Goal: Information Seeking & Learning: Learn about a topic

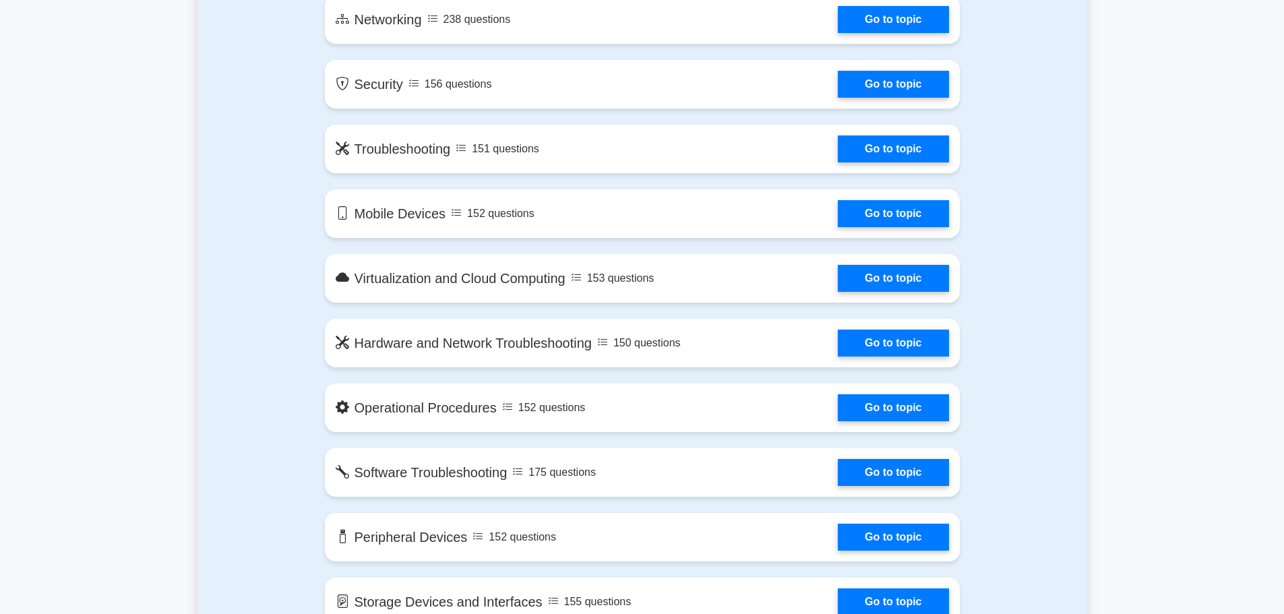
scroll to position [943, 0]
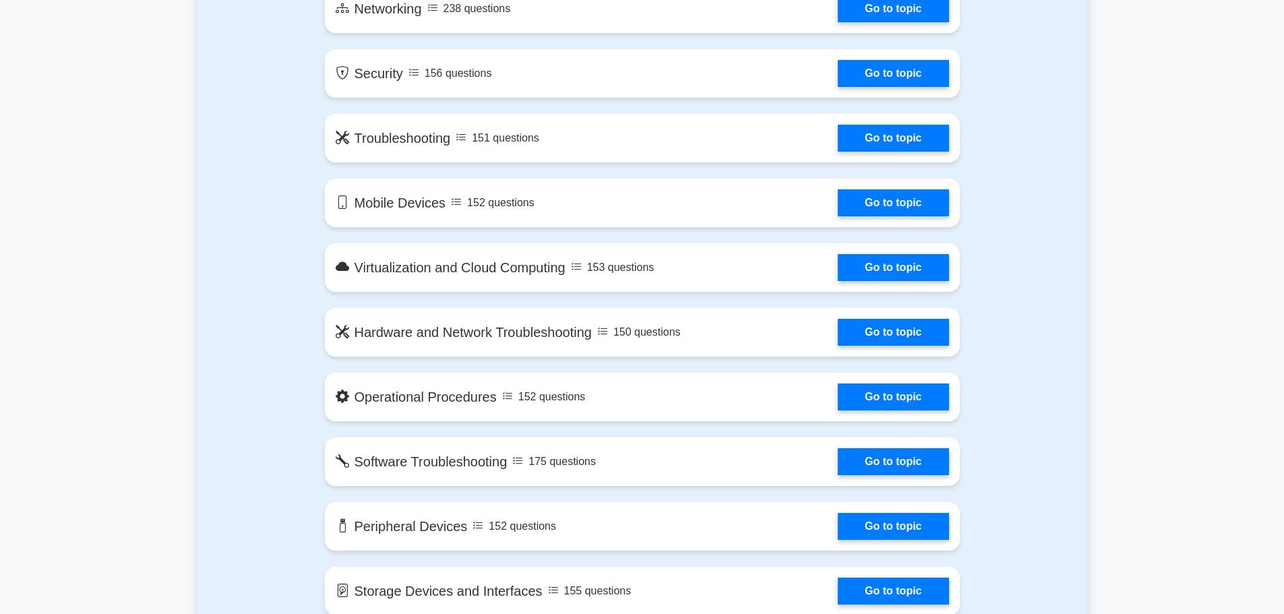
drag, startPoint x: 241, startPoint y: 14, endPoint x: 116, endPoint y: 461, distance: 463.8
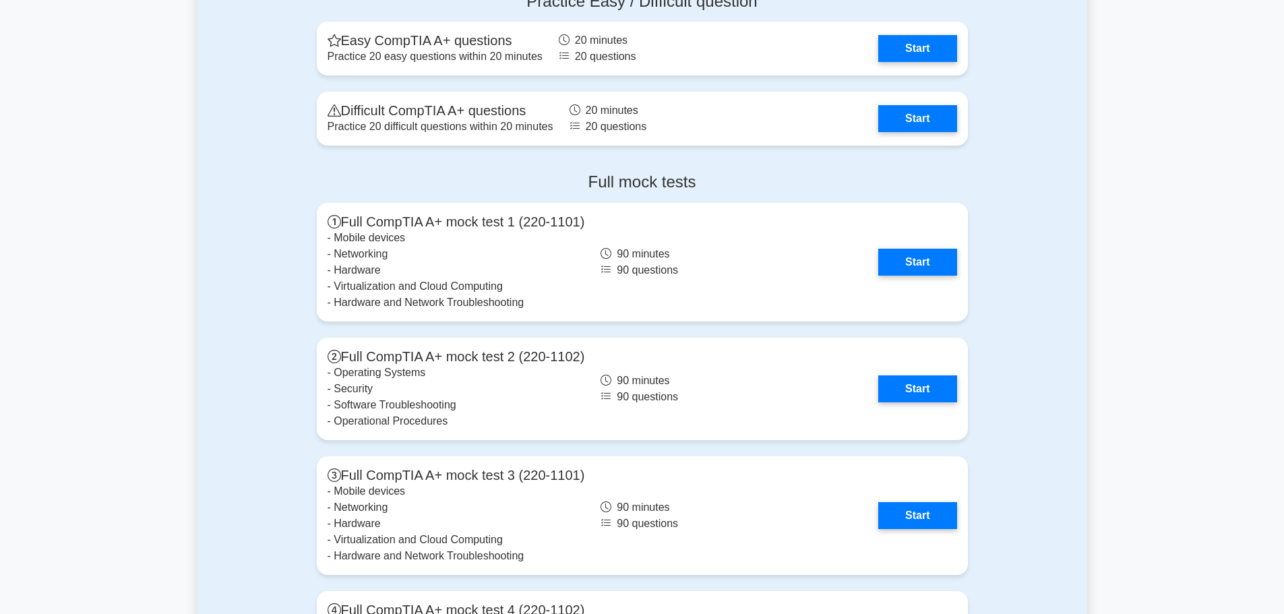
scroll to position [2763, 0]
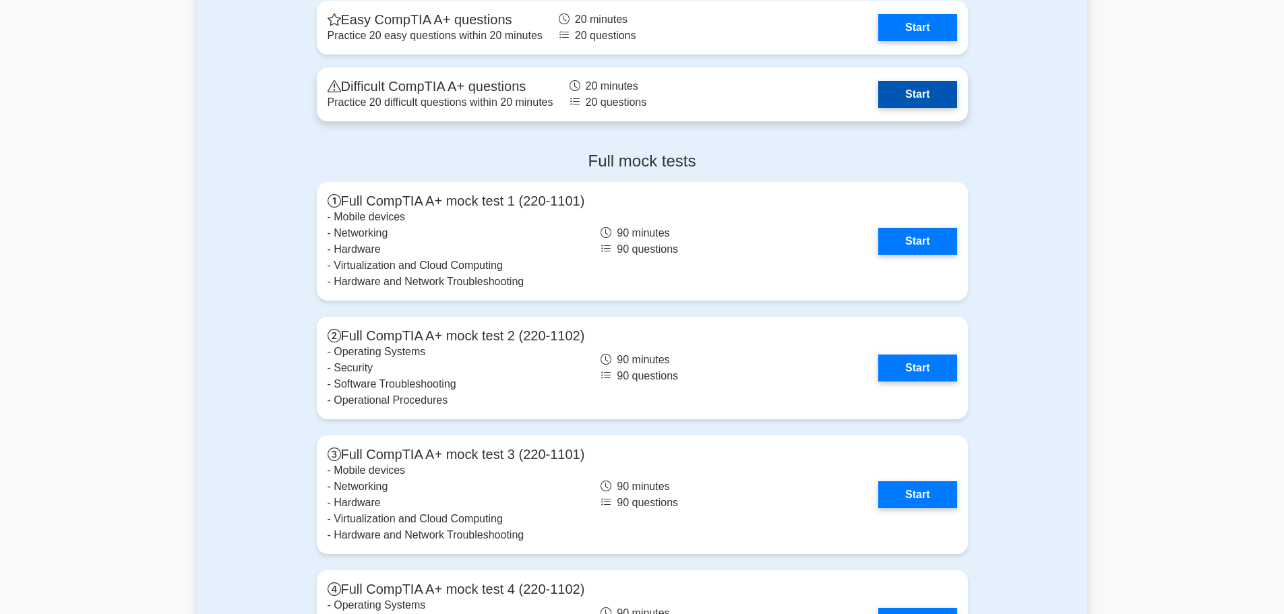
click at [915, 96] on link "Start" at bounding box center [917, 94] width 78 height 27
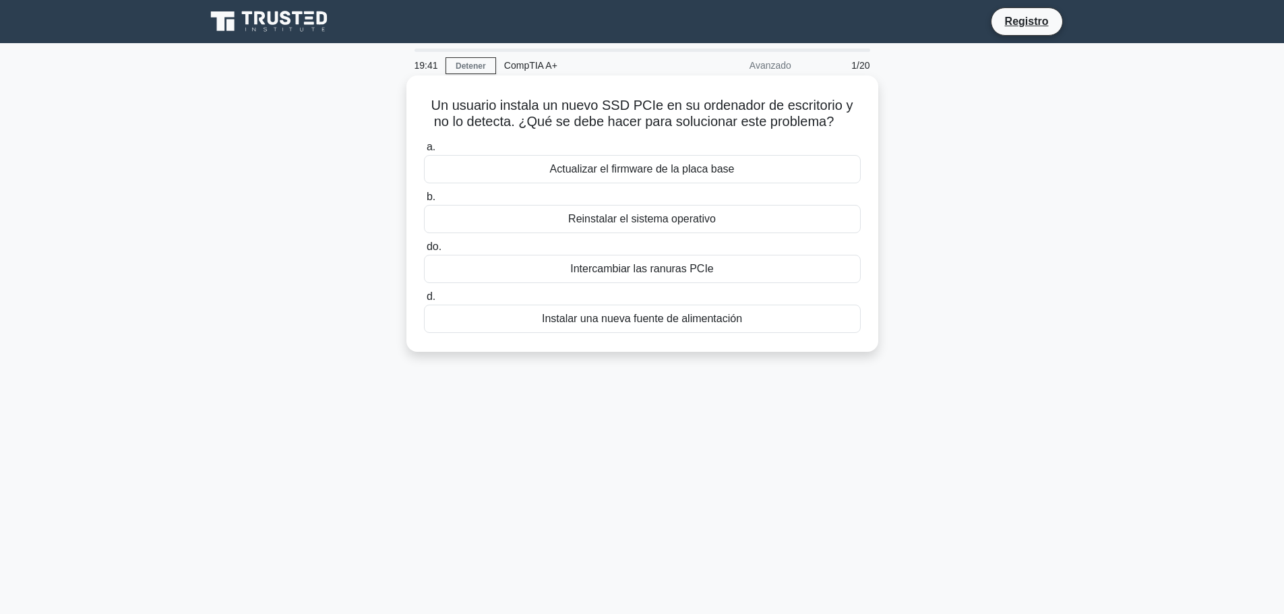
click at [697, 274] on font "Intercambiar las ranuras PCIe" at bounding box center [642, 268] width 144 height 11
click at [424, 251] on input "do. Intercambiar las ranuras PCIe" at bounding box center [424, 247] width 0 height 9
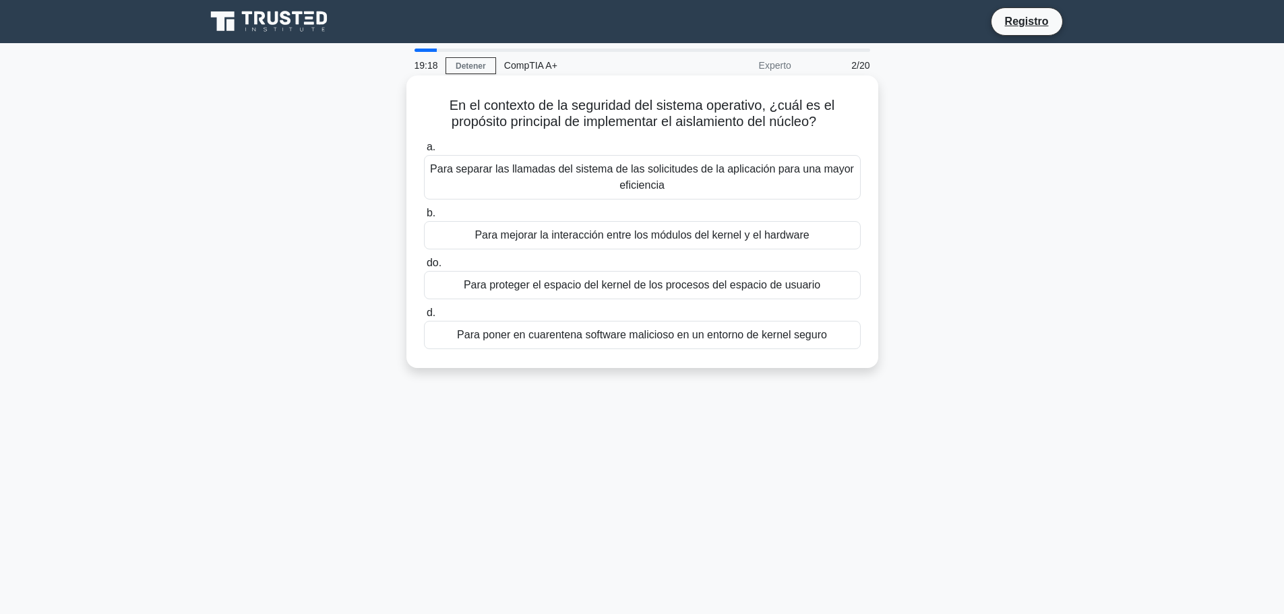
click at [821, 284] on div "Para proteger el espacio del kernel de los procesos del espacio de usuario" at bounding box center [642, 285] width 437 height 28
click at [424, 268] on input "do. Para proteger el espacio del kernel de los procesos del espacio de usuario" at bounding box center [424, 263] width 0 height 9
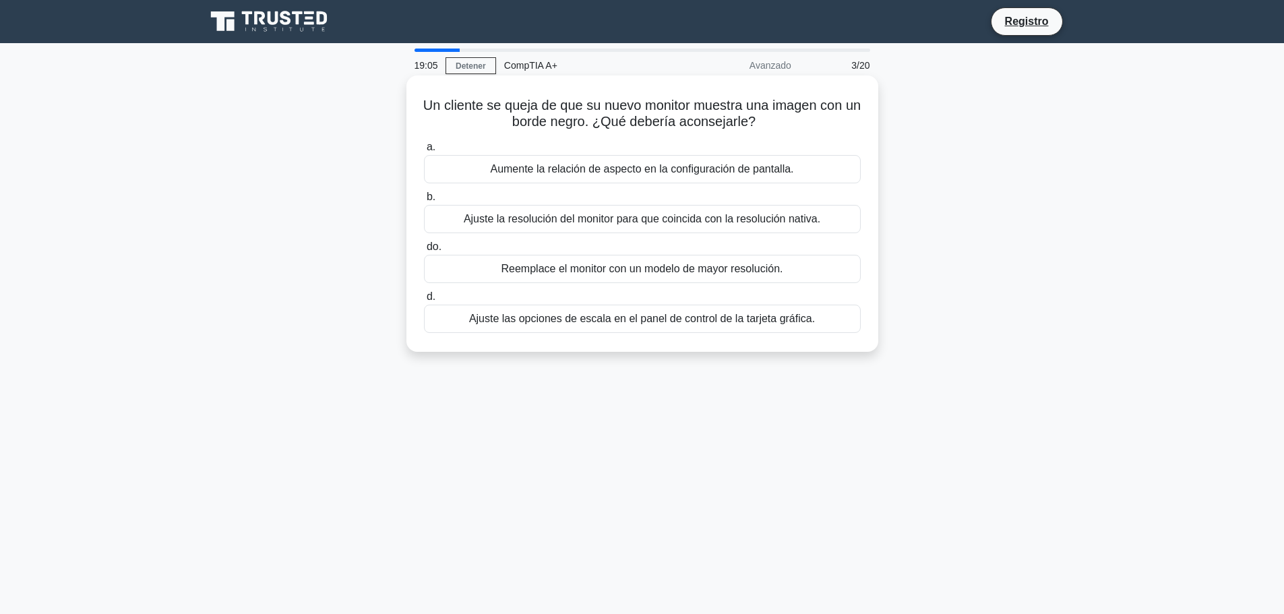
click at [674, 221] on font "Ajuste la resolución del monitor para que coincida con la resolución nativa." at bounding box center [642, 218] width 356 height 11
click at [424, 201] on input "b. Ajuste la resolución del monitor para que coincida con la resolución nativa." at bounding box center [424, 197] width 0 height 9
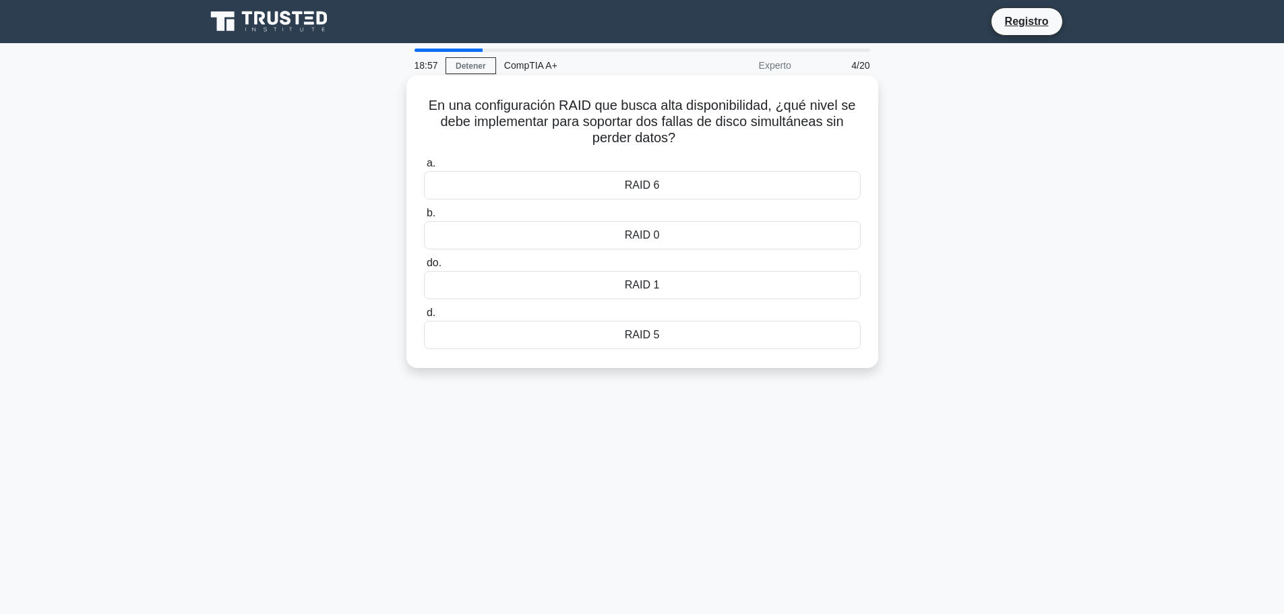
click at [725, 335] on div "RAID 5" at bounding box center [642, 335] width 437 height 28
click at [424, 317] on input "d. RAID 5" at bounding box center [424, 313] width 0 height 9
click at [650, 340] on font "MQTT" at bounding box center [642, 334] width 30 height 11
click at [424, 317] on input "d. MQTT" at bounding box center [424, 313] width 0 height 9
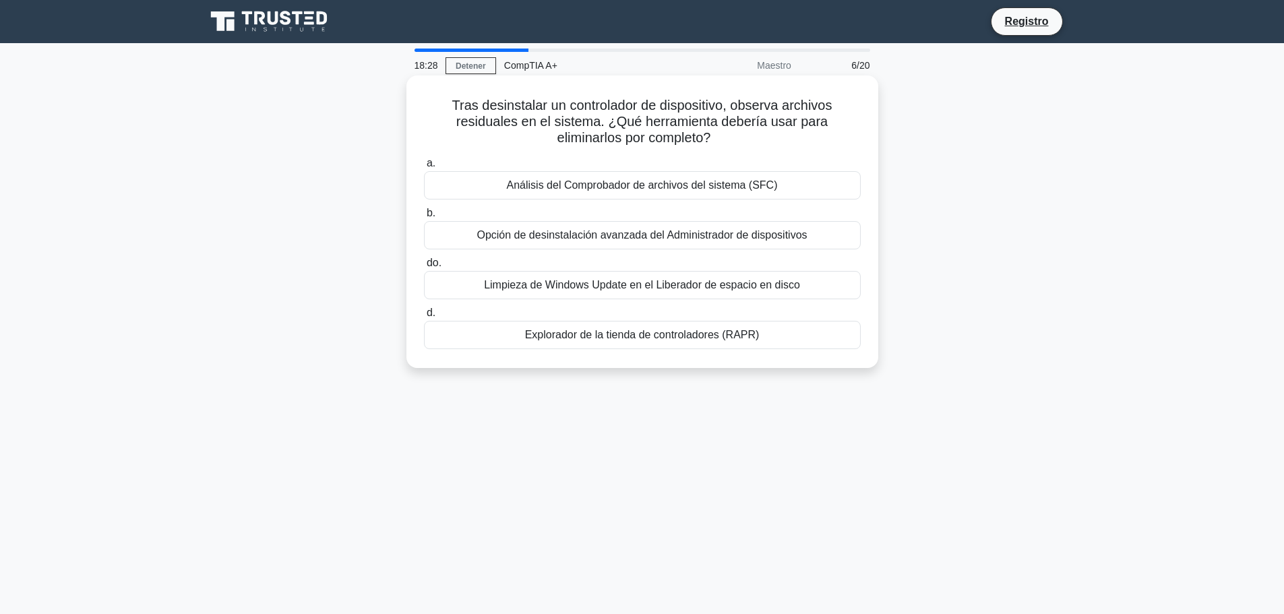
click at [737, 187] on font "Análisis del Comprobador de archivos del sistema (SFC)" at bounding box center [642, 184] width 271 height 11
click at [424, 168] on input "a. Análisis del Comprobador de archivos del sistema (SFC)" at bounding box center [424, 163] width 0 height 9
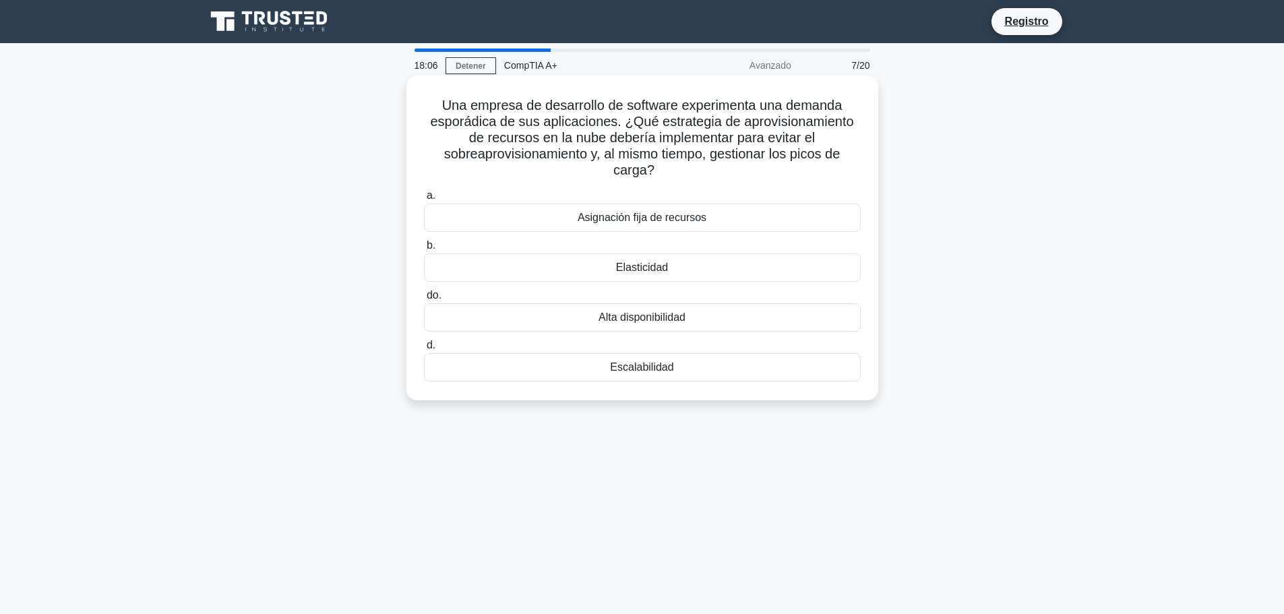
click at [672, 263] on div "Elasticidad" at bounding box center [642, 267] width 437 height 28
click at [424, 250] on input "b. Elasticidad" at bounding box center [424, 245] width 0 height 9
click at [633, 316] on div "Session Layer" at bounding box center [642, 317] width 437 height 28
click at [424, 300] on input "c. Session Layer" at bounding box center [424, 295] width 0 height 9
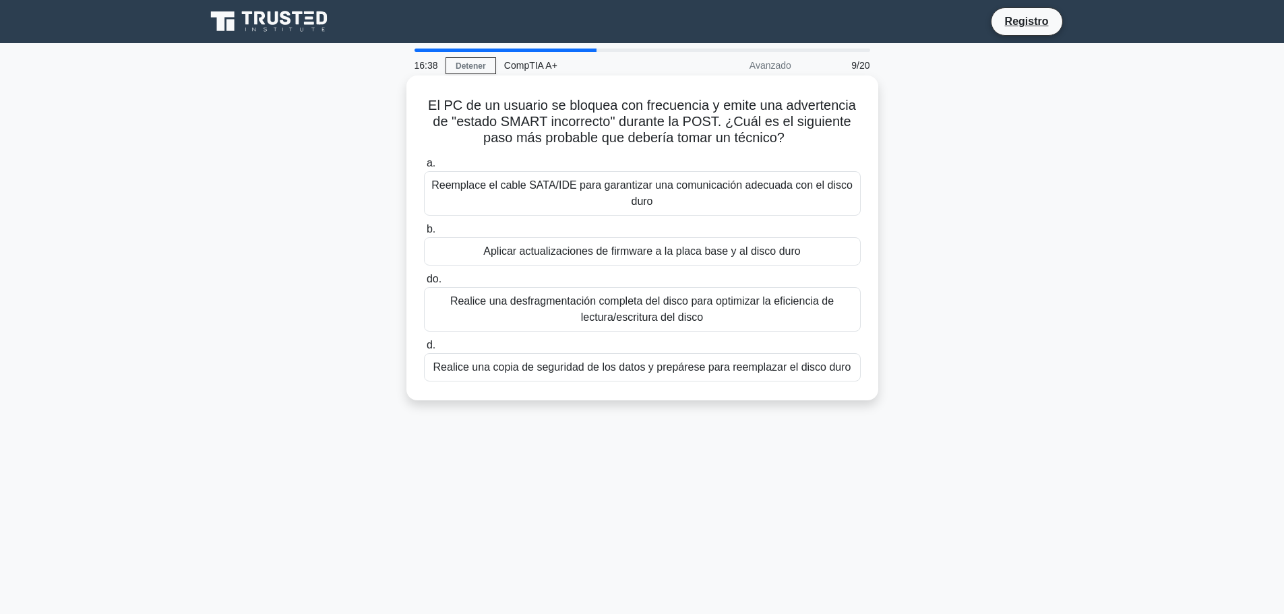
click at [637, 185] on font "Reemplace el cable SATA/IDE para garantizar una comunicación adecuada con el di…" at bounding box center [641, 193] width 421 height 28
click at [424, 168] on input "a. Reemplace el cable SATA/IDE para garantizar una comunicación adecuada con el…" at bounding box center [424, 163] width 0 height 9
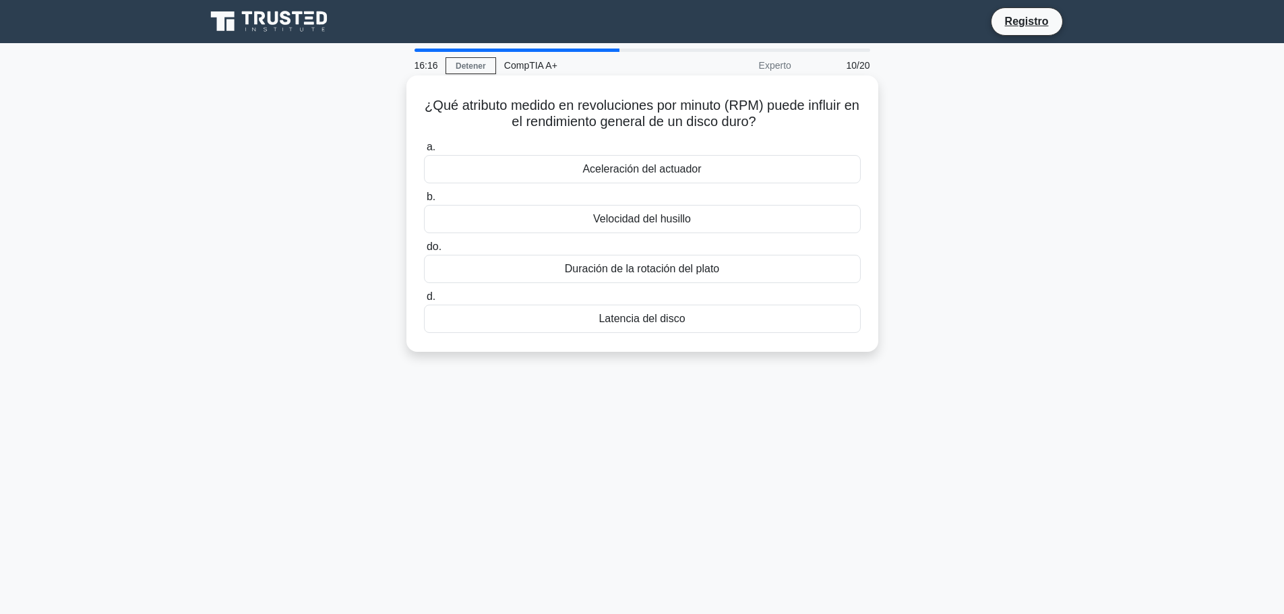
click at [624, 222] on font "Velocidad del husillo" at bounding box center [642, 218] width 98 height 11
click at [424, 201] on input "b. Velocidad del husillo" at bounding box center [424, 197] width 0 height 9
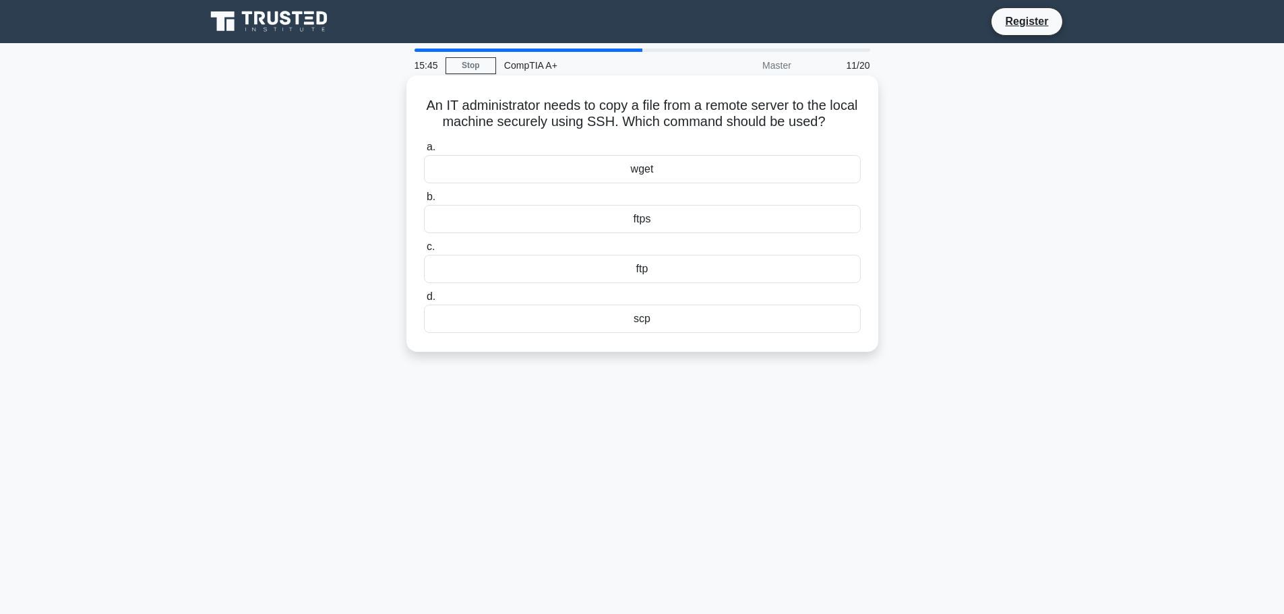
click at [579, 169] on div "wget" at bounding box center [642, 169] width 437 height 28
click at [424, 152] on input "a. wget" at bounding box center [424, 147] width 0 height 9
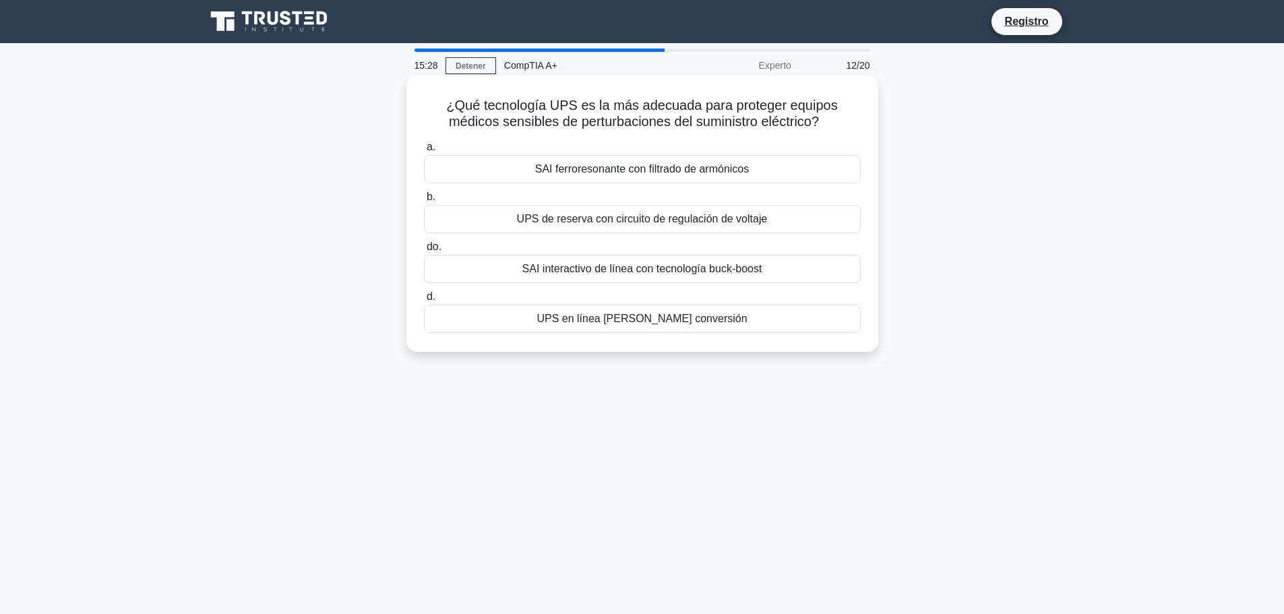
click at [679, 227] on font "UPS de reserva con circuito de regulación de voltaje" at bounding box center [642, 219] width 251 height 16
click at [424, 201] on input "b. UPS de reserva con circuito de regulación de voltaje" at bounding box center [424, 197] width 0 height 9
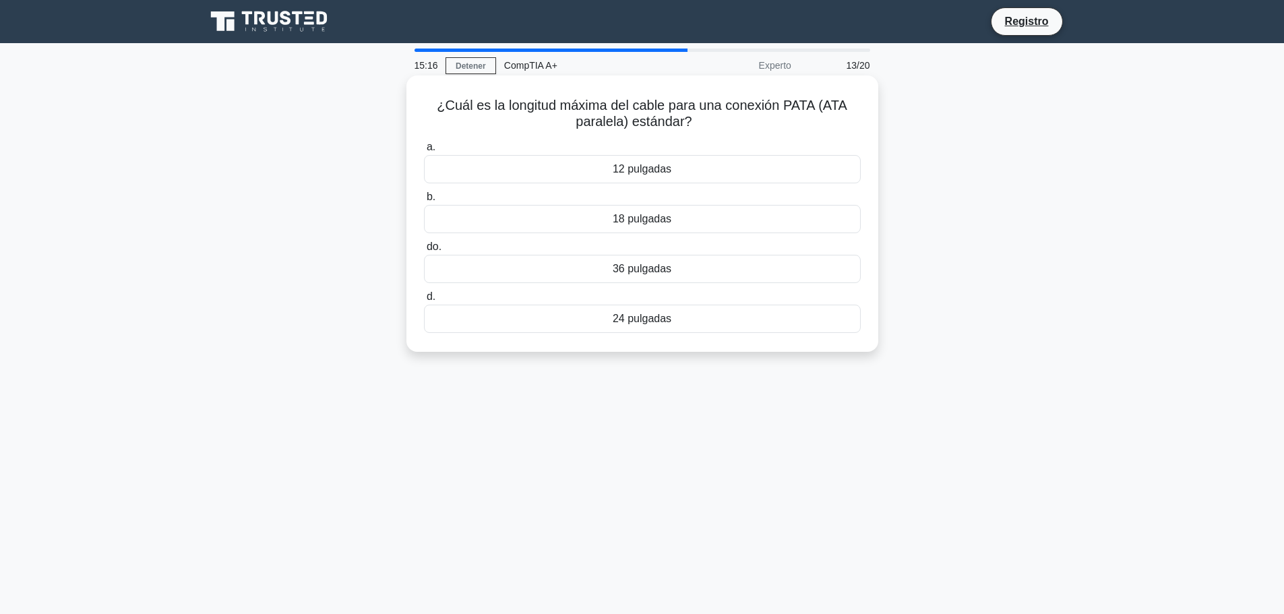
click at [644, 324] on font "24 pulgadas" at bounding box center [642, 318] width 59 height 11
click at [424, 301] on input "d. 24 pulgadas" at bounding box center [424, 296] width 0 height 9
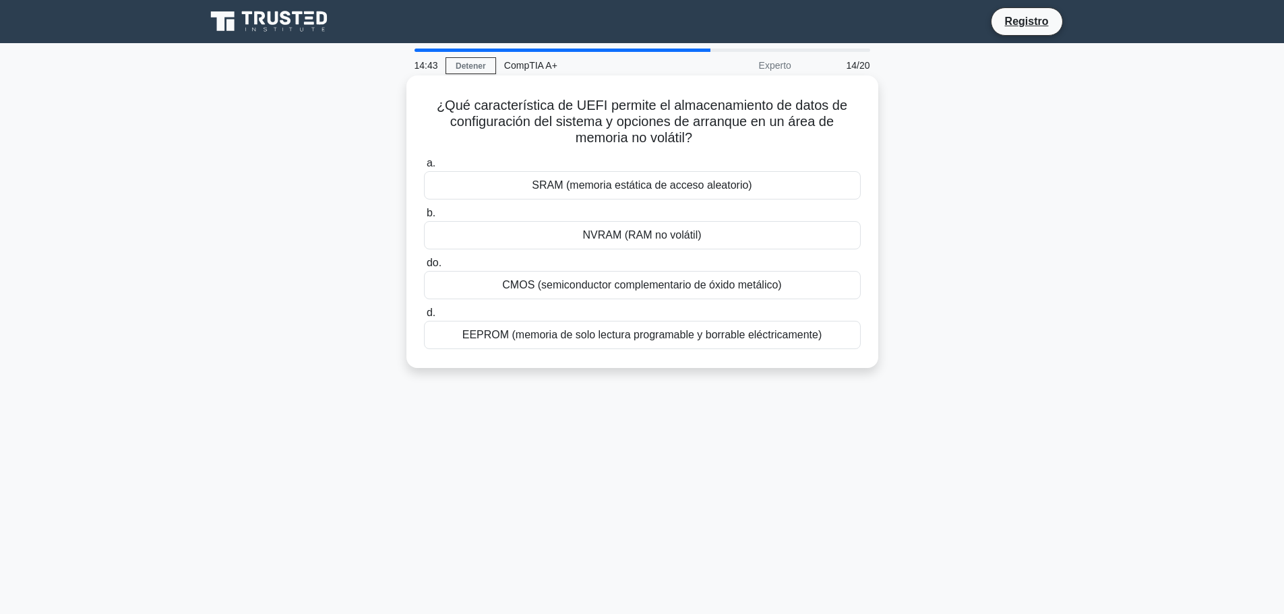
click at [534, 338] on font "EEPROM (memoria de solo lectura programable y borrable eléctricamente)" at bounding box center [642, 334] width 360 height 11
click at [424, 317] on input "d. EEPROM (memoria de solo lectura programable y borrable eléctricamente)" at bounding box center [424, 313] width 0 height 9
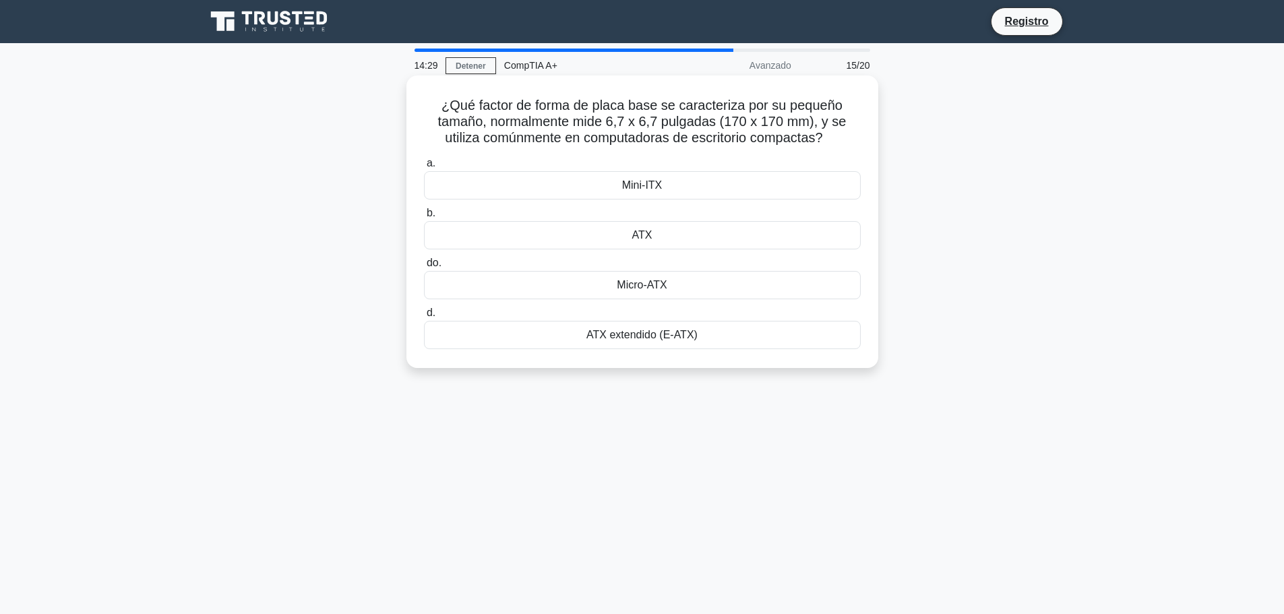
click at [711, 172] on div "Mini-ITX" at bounding box center [642, 185] width 437 height 28
click at [424, 168] on input "a. Mini-ITX" at bounding box center [424, 163] width 0 height 9
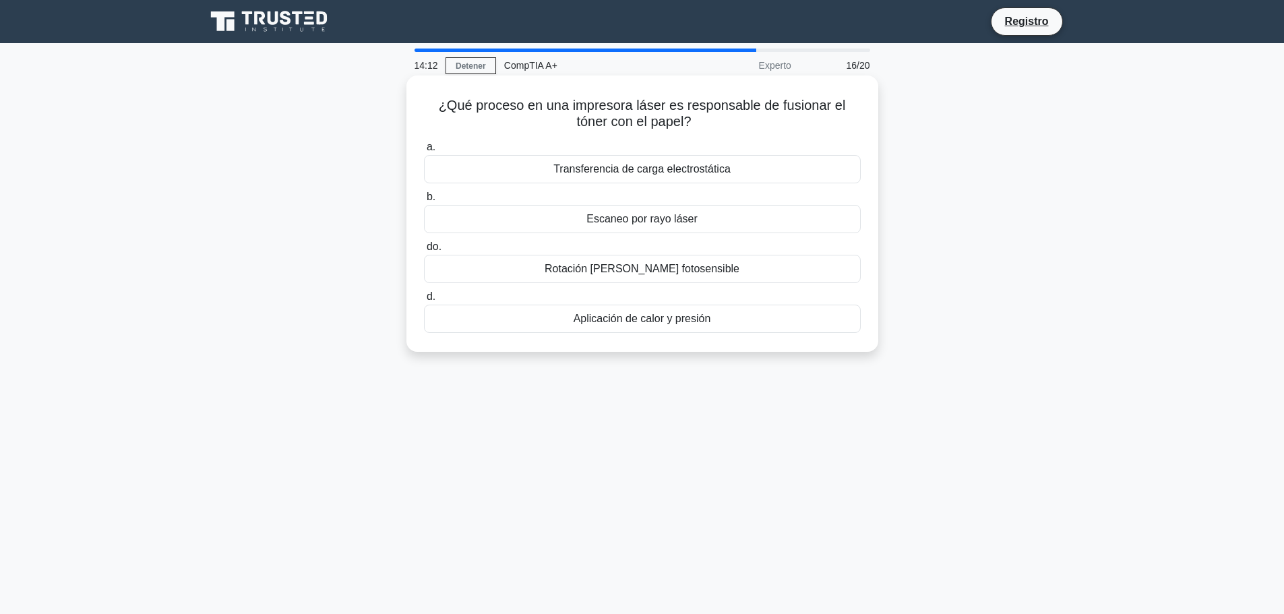
click at [677, 217] on font "Escaneo por rayo láser" at bounding box center [641, 218] width 111 height 11
click at [424, 201] on input "b. Escaneo por rayo láser" at bounding box center [424, 197] width 0 height 9
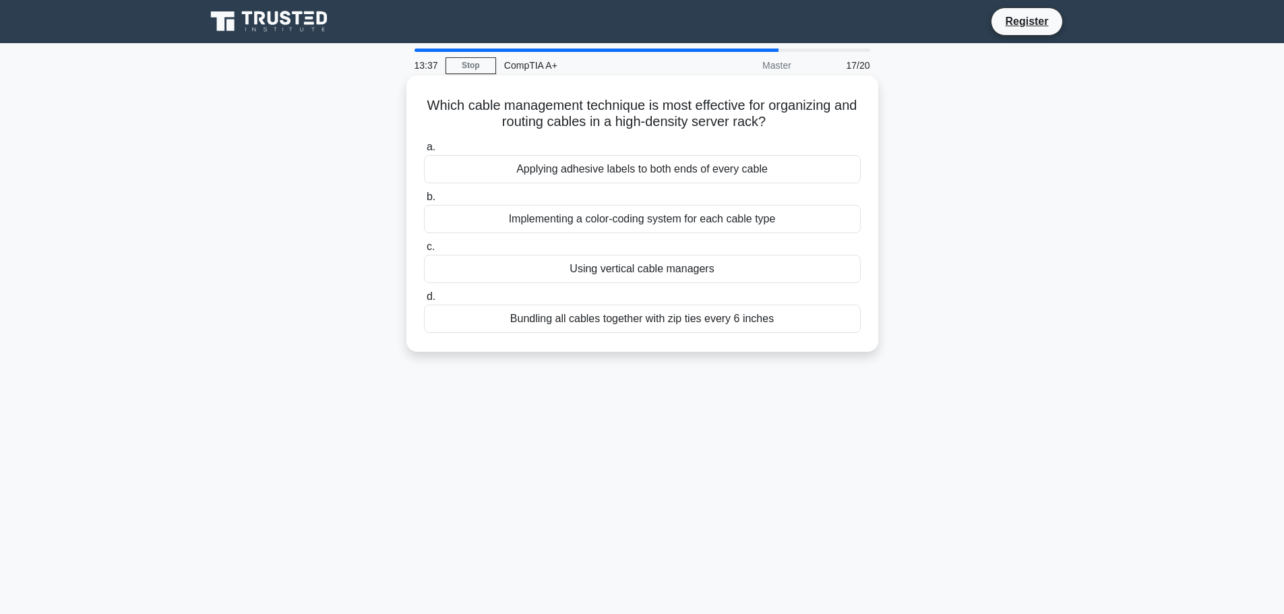
click at [697, 268] on div "Using vertical cable managers" at bounding box center [642, 269] width 437 height 28
click at [424, 251] on input "c. Using vertical cable managers" at bounding box center [424, 247] width 0 height 9
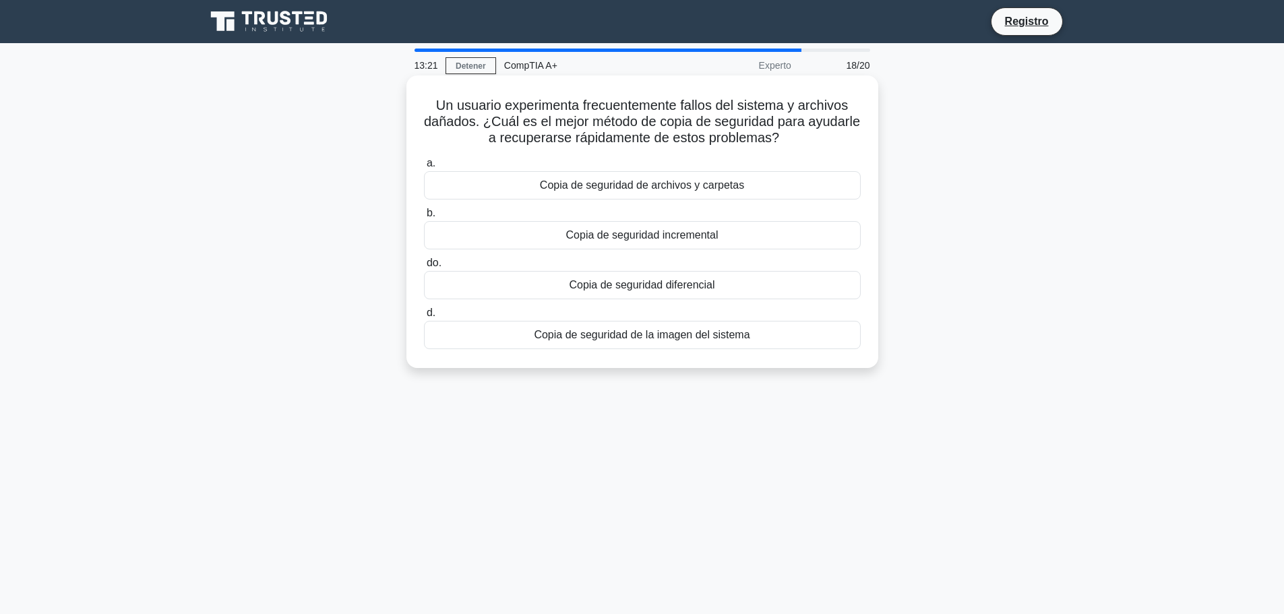
click at [693, 290] on font "Copia de seguridad diferencial" at bounding box center [642, 284] width 146 height 11
click at [424, 268] on input "do. Copia de seguridad diferencial" at bounding box center [424, 263] width 0 height 9
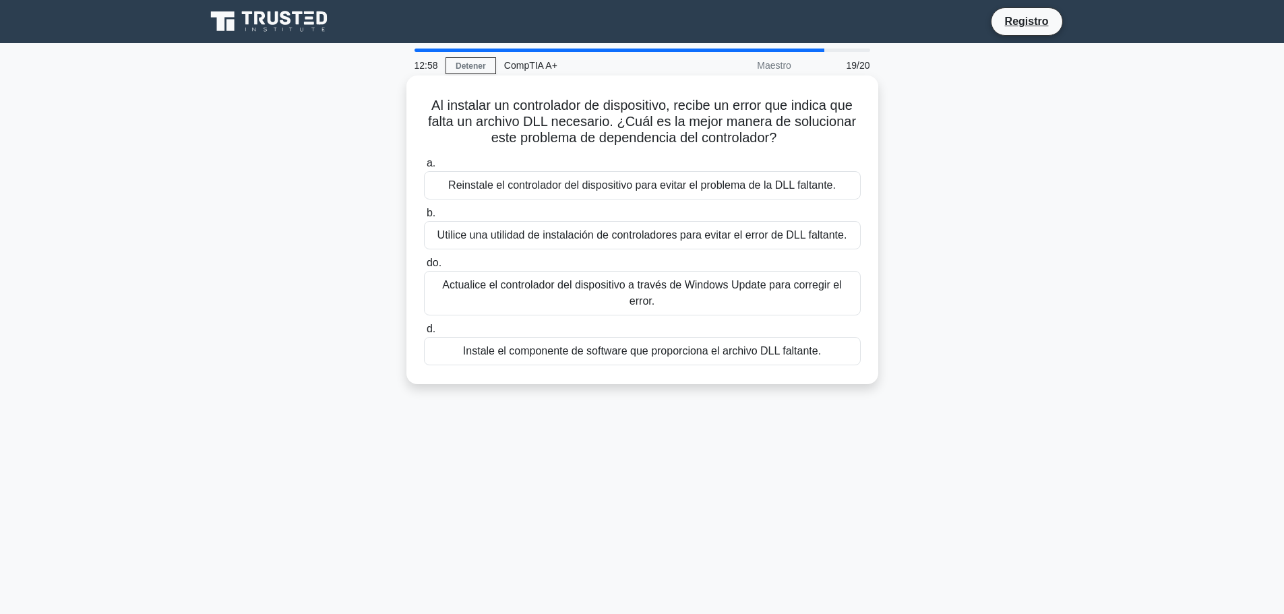
click at [709, 189] on font "Reinstale el controlador del dispositivo para evitar el problema de la DLL falt…" at bounding box center [641, 184] width 387 height 11
click at [424, 168] on input "a. Reinstale el controlador del dispositivo para evitar el problema de la DLL f…" at bounding box center [424, 163] width 0 height 9
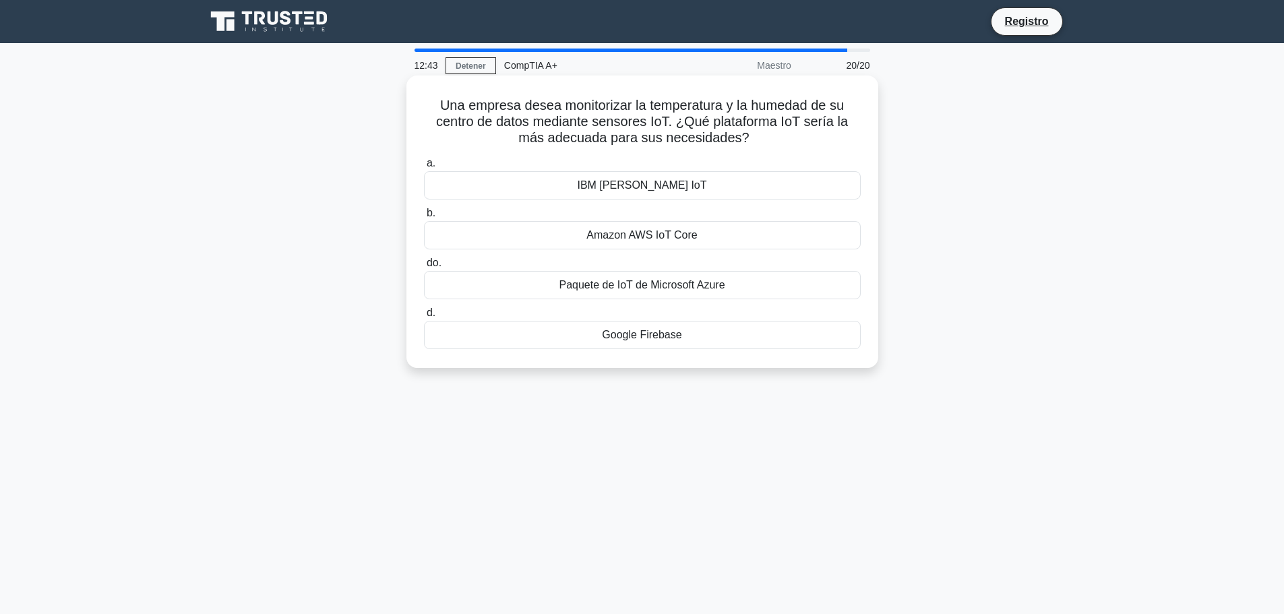
click at [653, 333] on font "Google Firebase" at bounding box center [642, 334] width 80 height 11
click at [424, 317] on input "d. Google Firebase" at bounding box center [424, 313] width 0 height 9
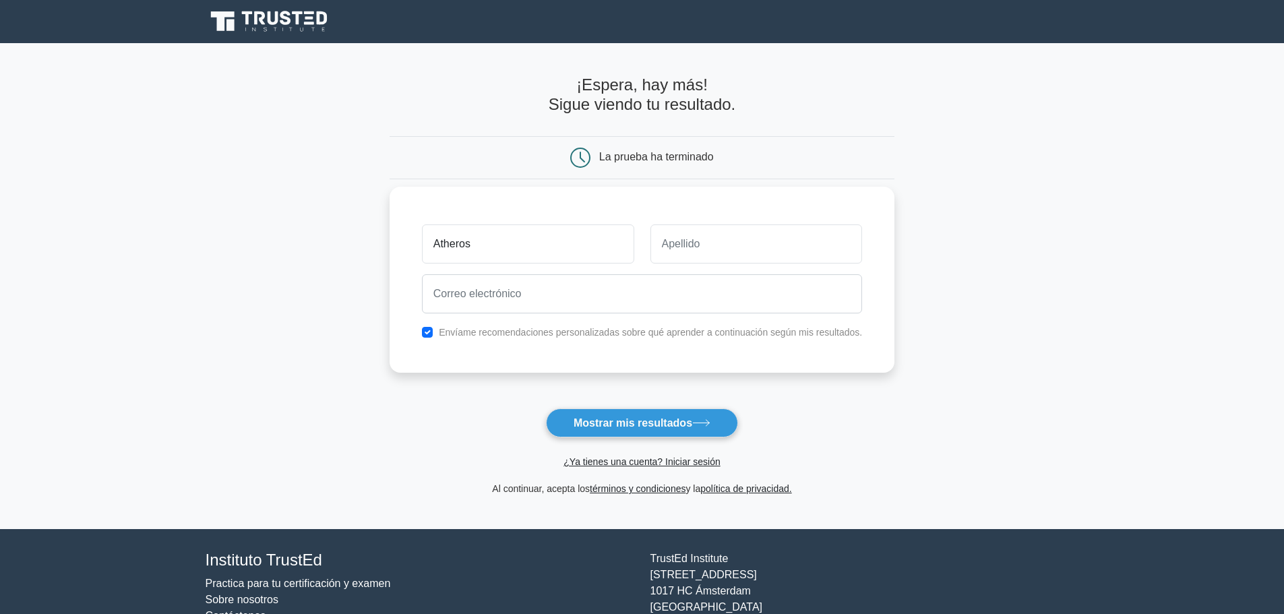
type input "Atheros"
click at [780, 259] on input "text" at bounding box center [756, 243] width 212 height 39
type input "BF"
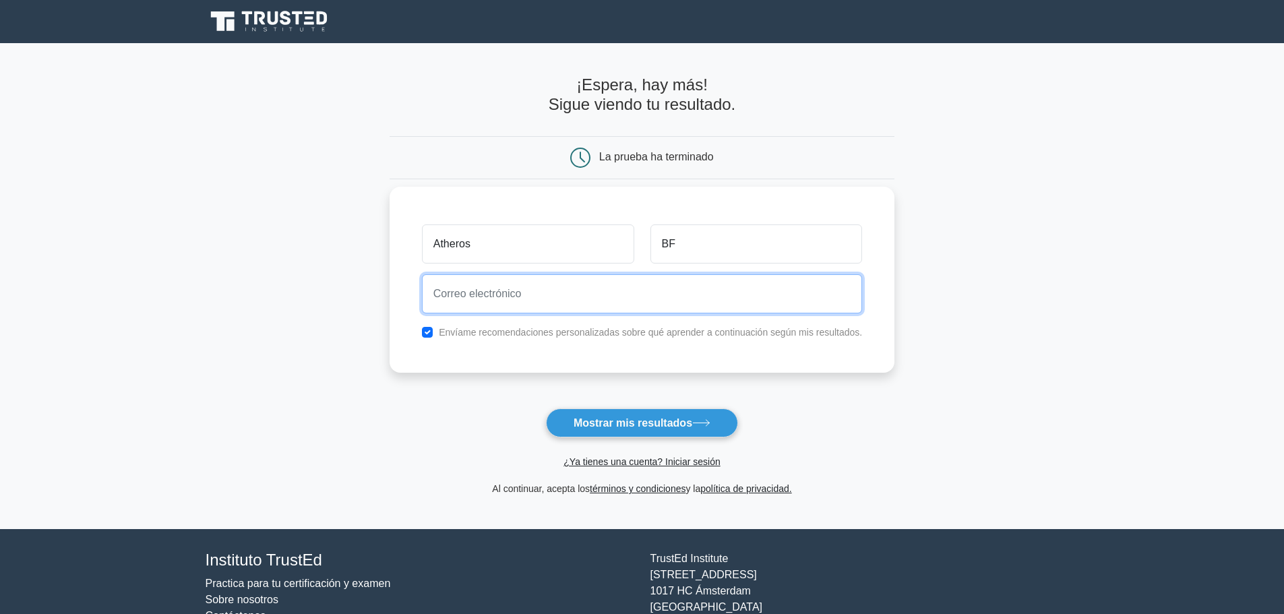
click at [624, 309] on input "email" at bounding box center [642, 293] width 441 height 39
paste input "[EMAIL_ADDRESS][DOMAIN_NAME]"
type input "[EMAIL_ADDRESS][DOMAIN_NAME]"
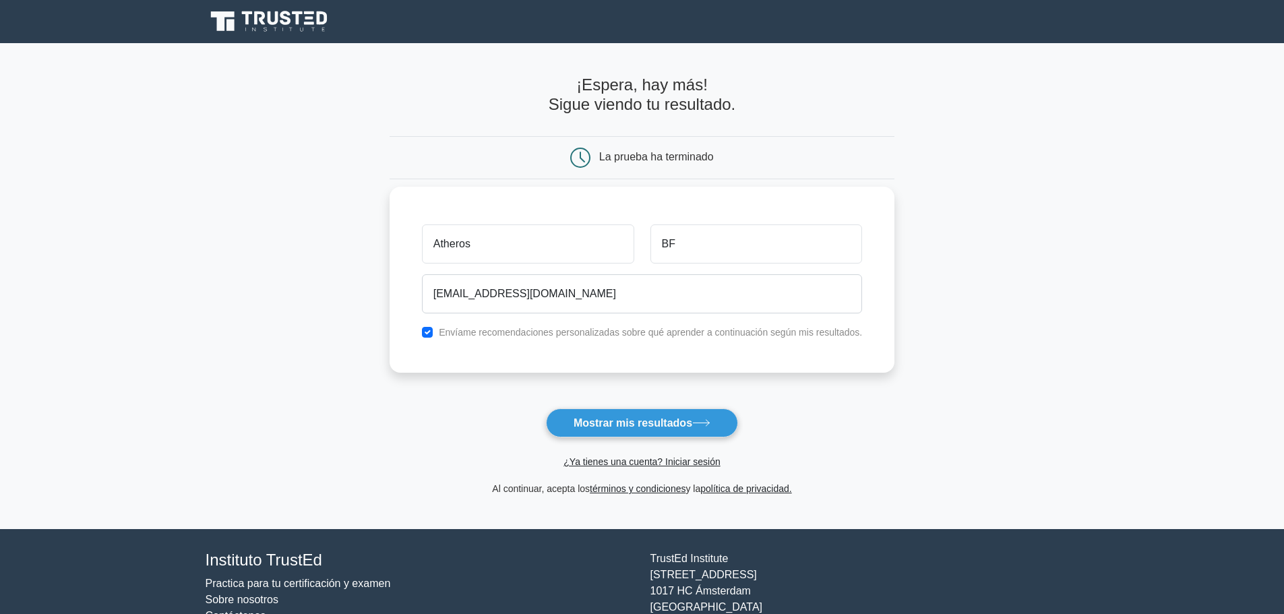
click at [605, 336] on font "Envíame recomendaciones personalizadas sobre qué aprender a continuación según …" at bounding box center [650, 332] width 423 height 11
click at [439, 338] on div "Envíame recomendaciones personalizadas sobre qué aprender a continuación según …" at bounding box center [642, 332] width 457 height 16
click at [433, 333] on input "checkbox" at bounding box center [427, 332] width 11 height 11
checkbox input "true"
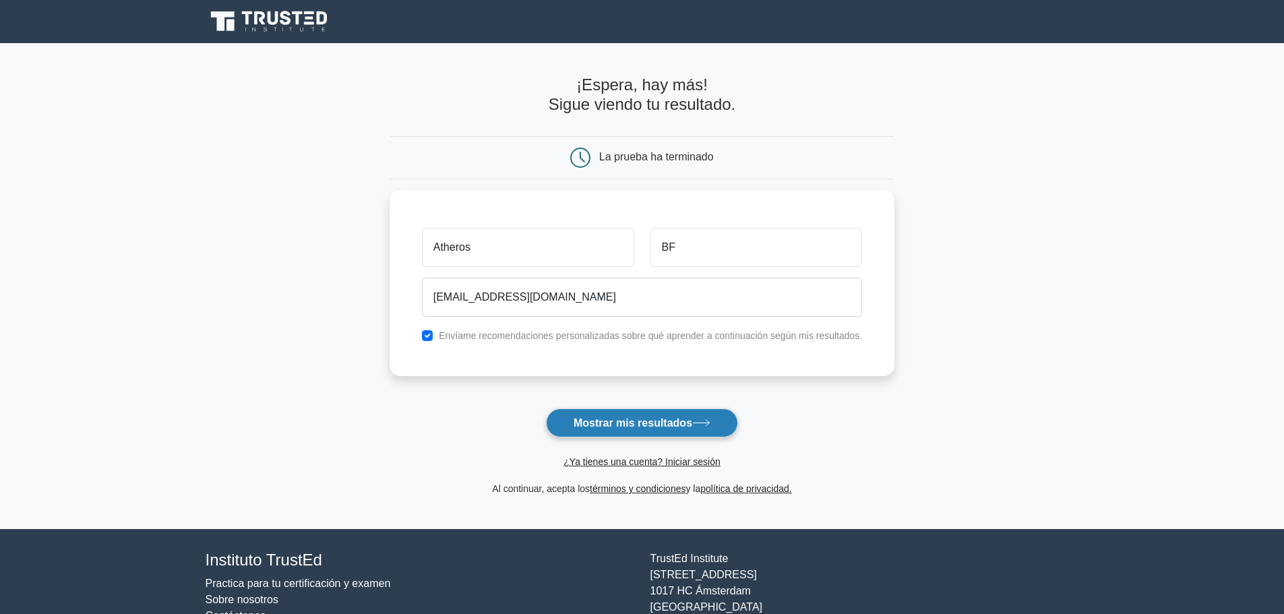
click at [642, 417] on font "Mostrar mis resultados" at bounding box center [632, 421] width 119 height 11
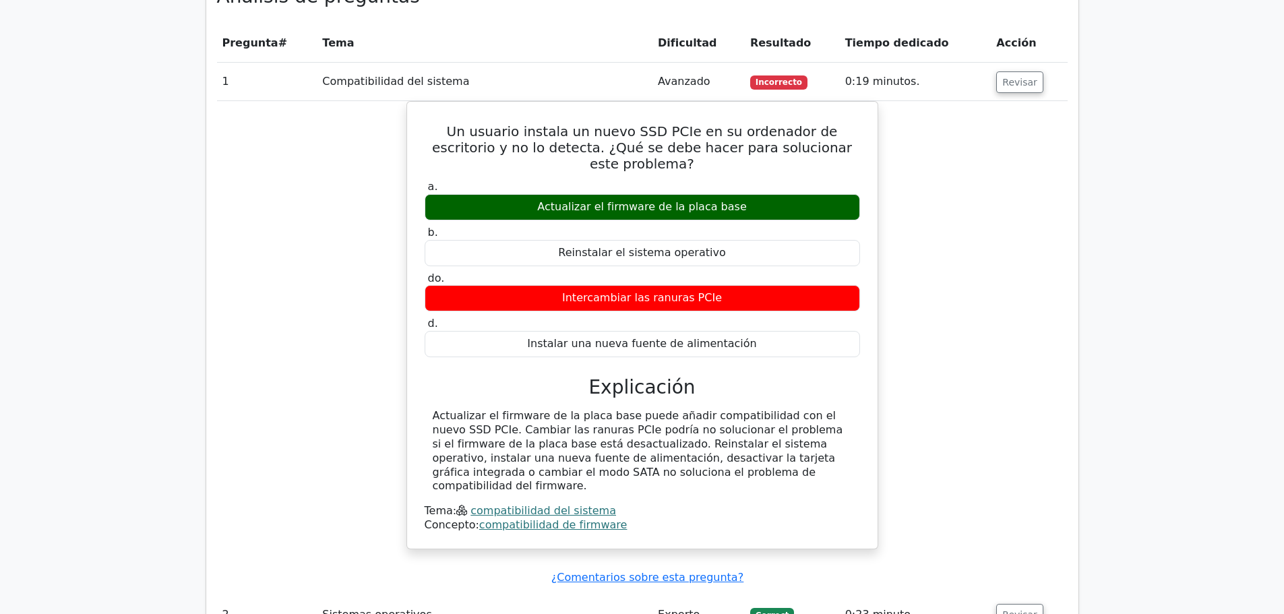
scroll to position [1550, 0]
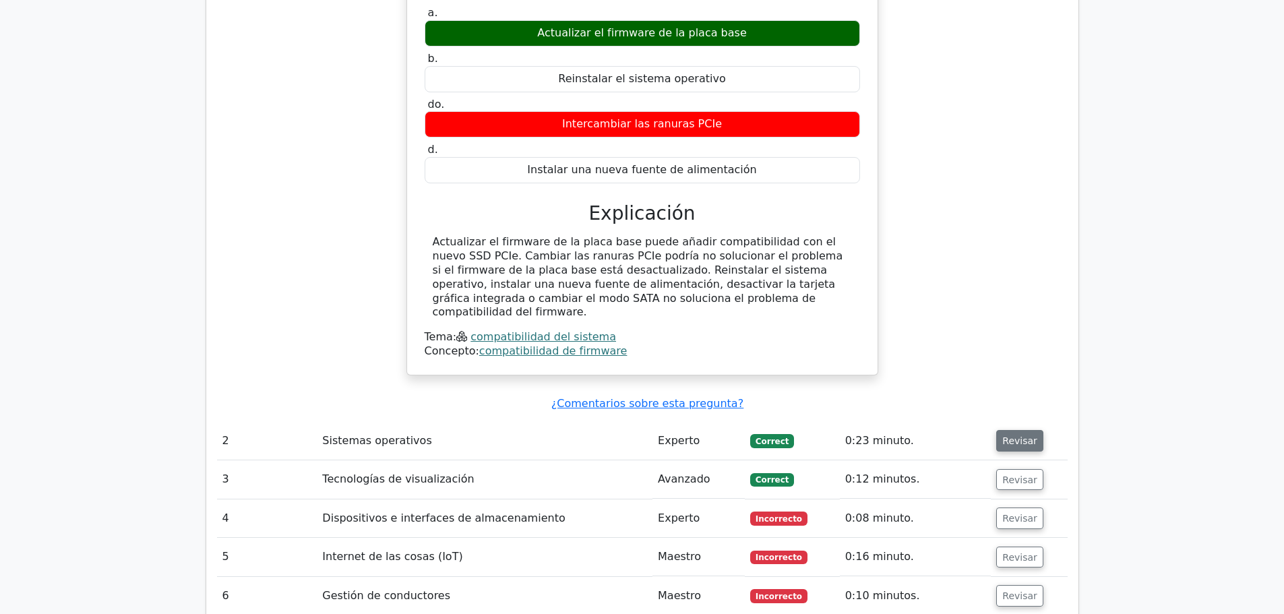
click at [1025, 435] on font "Revisar" at bounding box center [1019, 440] width 35 height 11
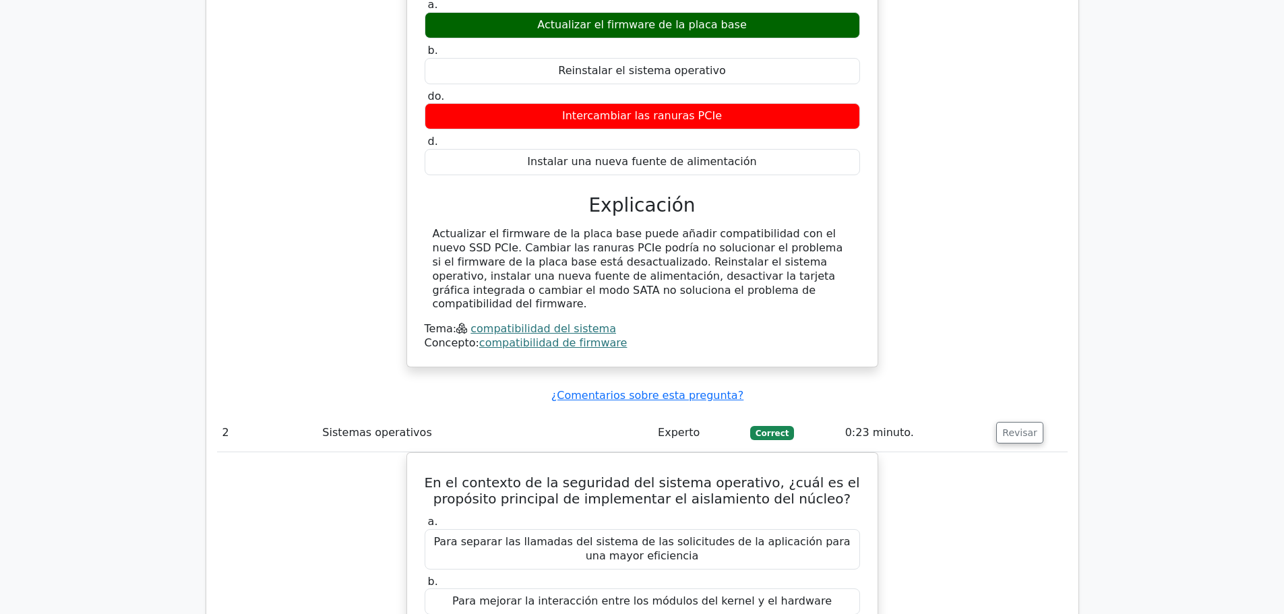
scroll to position [1348, 0]
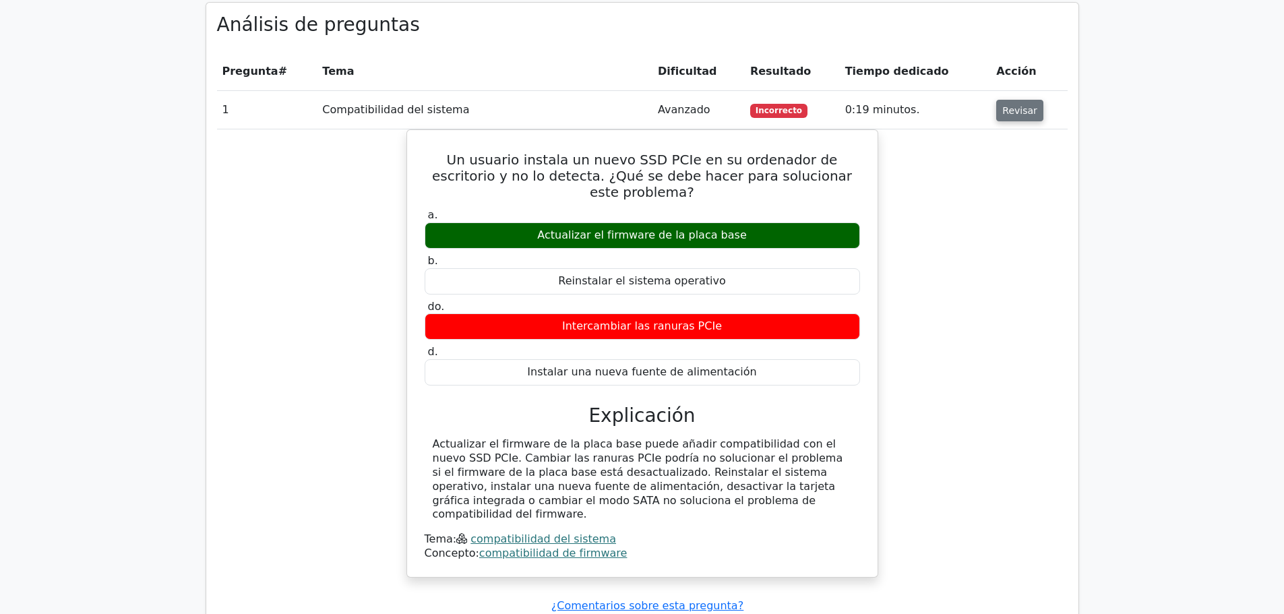
click at [1017, 105] on font "Revisar" at bounding box center [1019, 110] width 35 height 11
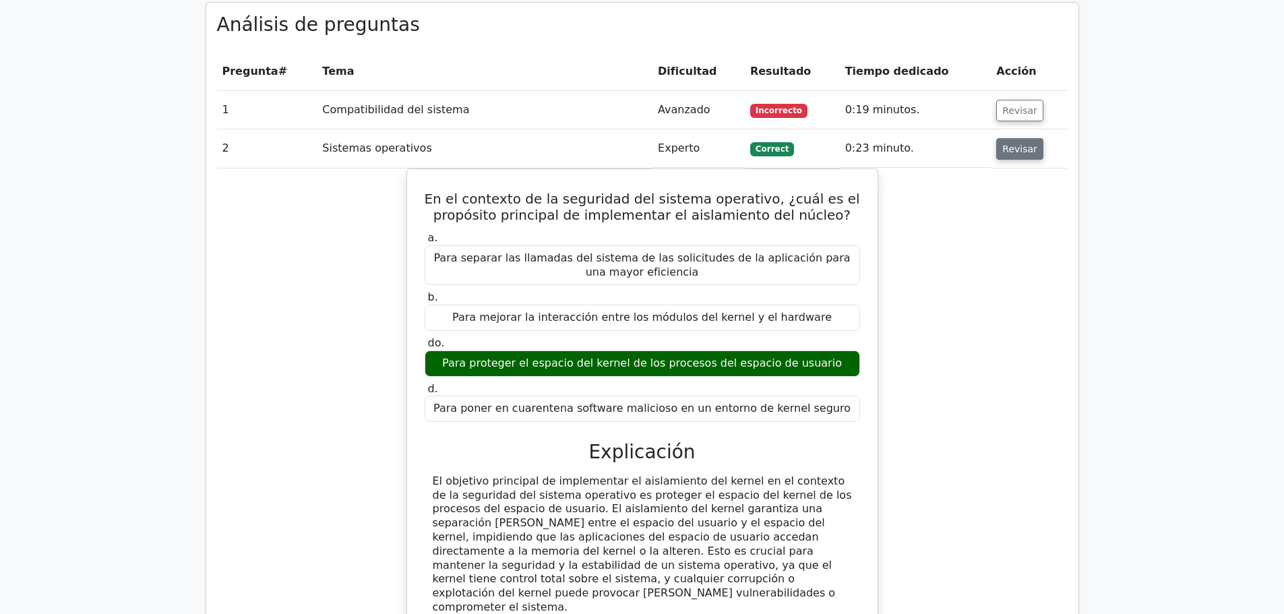
click at [1013, 144] on font "Revisar" at bounding box center [1019, 149] width 35 height 11
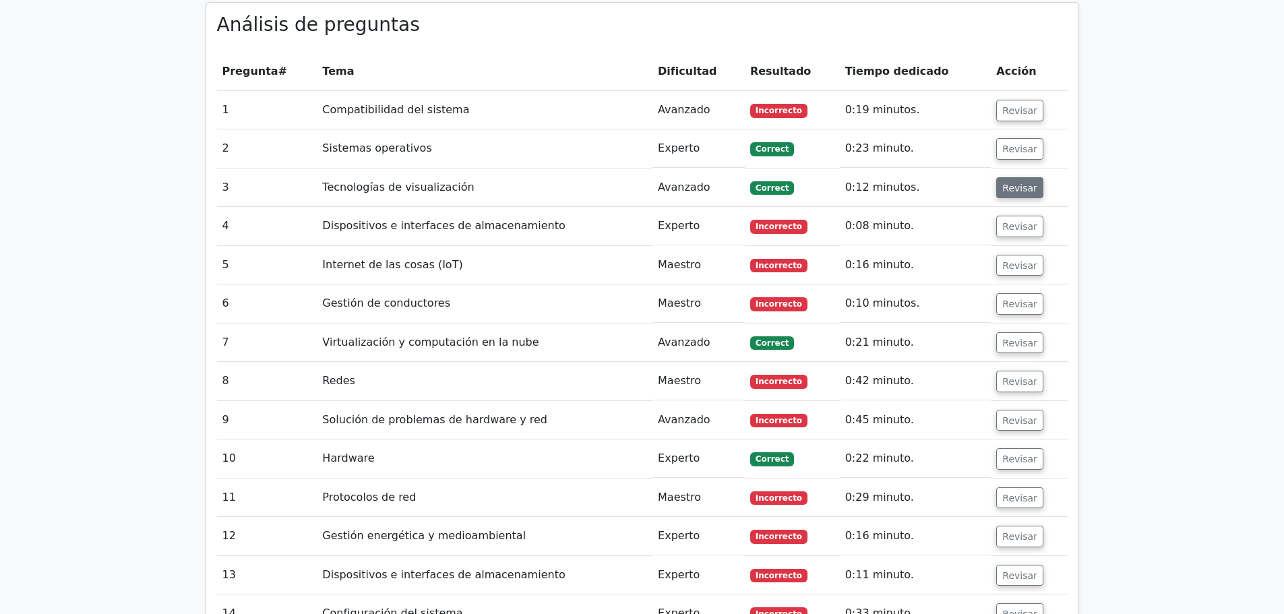
click at [1022, 182] on font "Revisar" at bounding box center [1019, 187] width 35 height 11
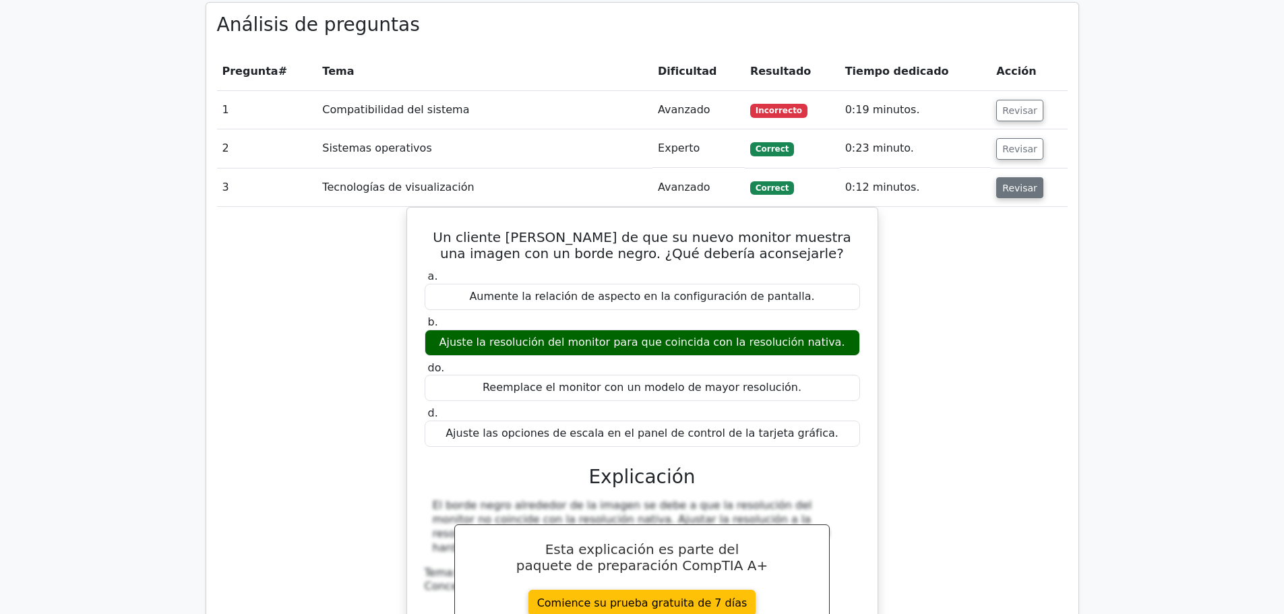
click at [1022, 182] on font "Revisar" at bounding box center [1019, 187] width 35 height 11
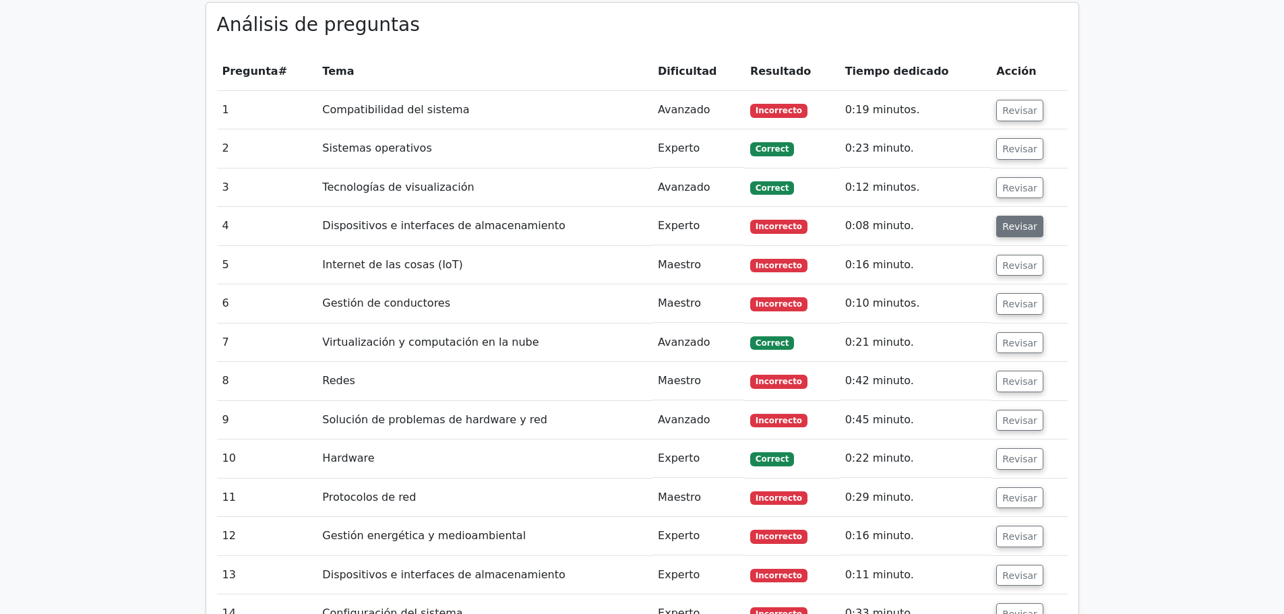
click at [1015, 221] on font "Revisar" at bounding box center [1019, 226] width 35 height 11
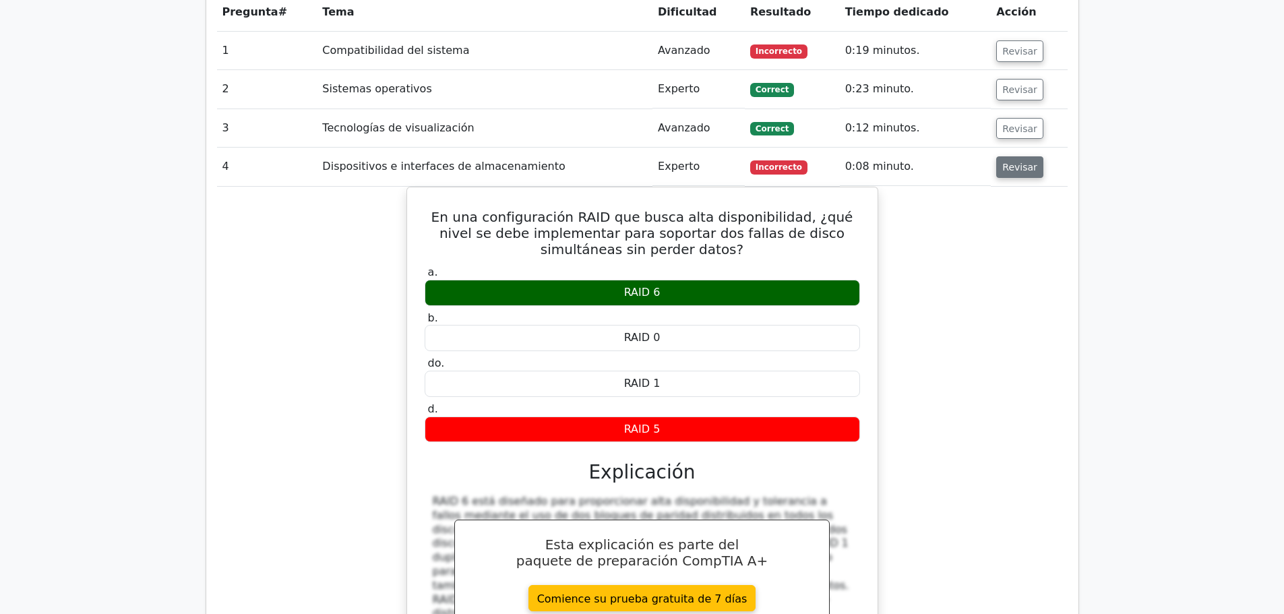
scroll to position [1415, 0]
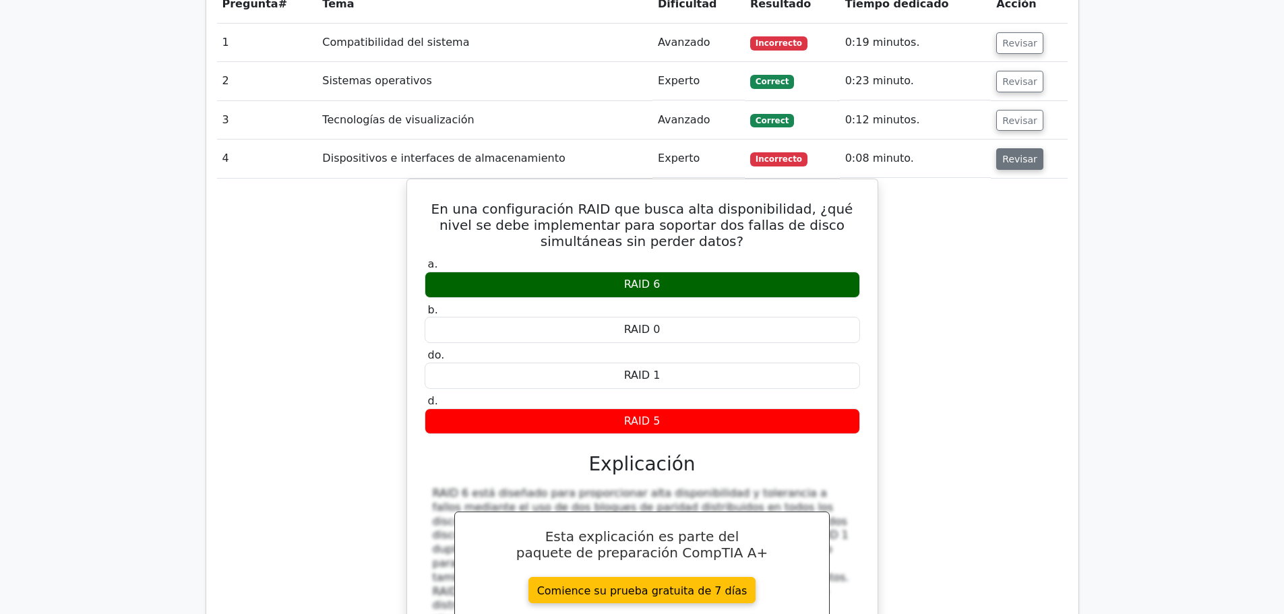
click at [1018, 154] on font "Revisar" at bounding box center [1019, 159] width 35 height 11
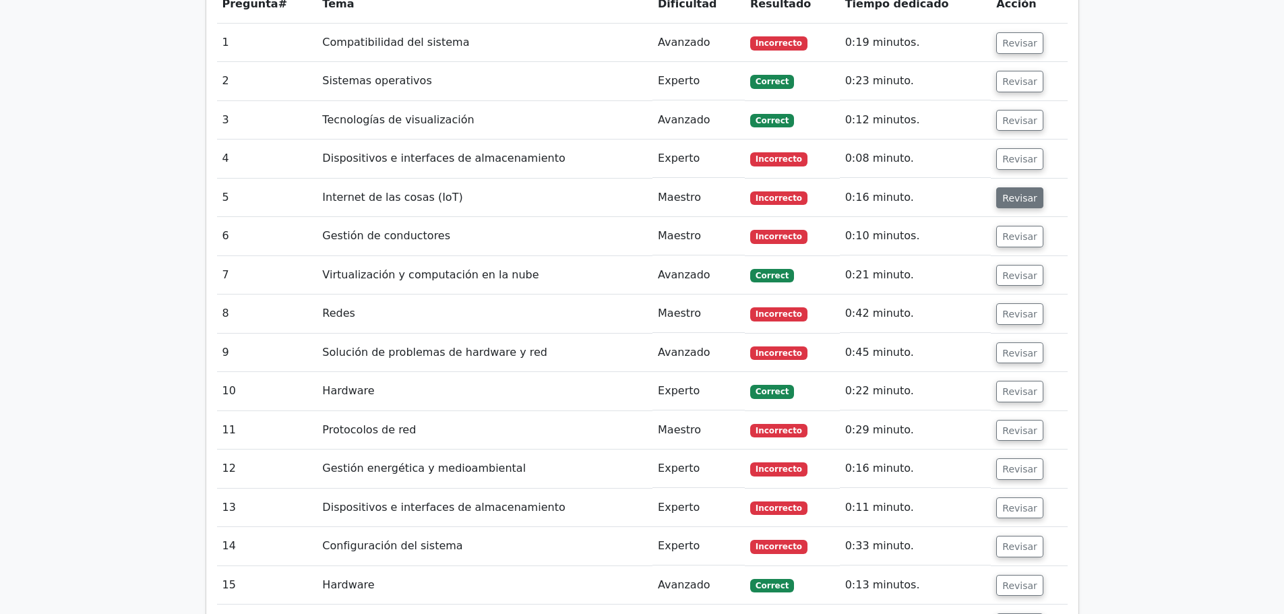
click at [1011, 192] on font "Revisar" at bounding box center [1019, 197] width 35 height 11
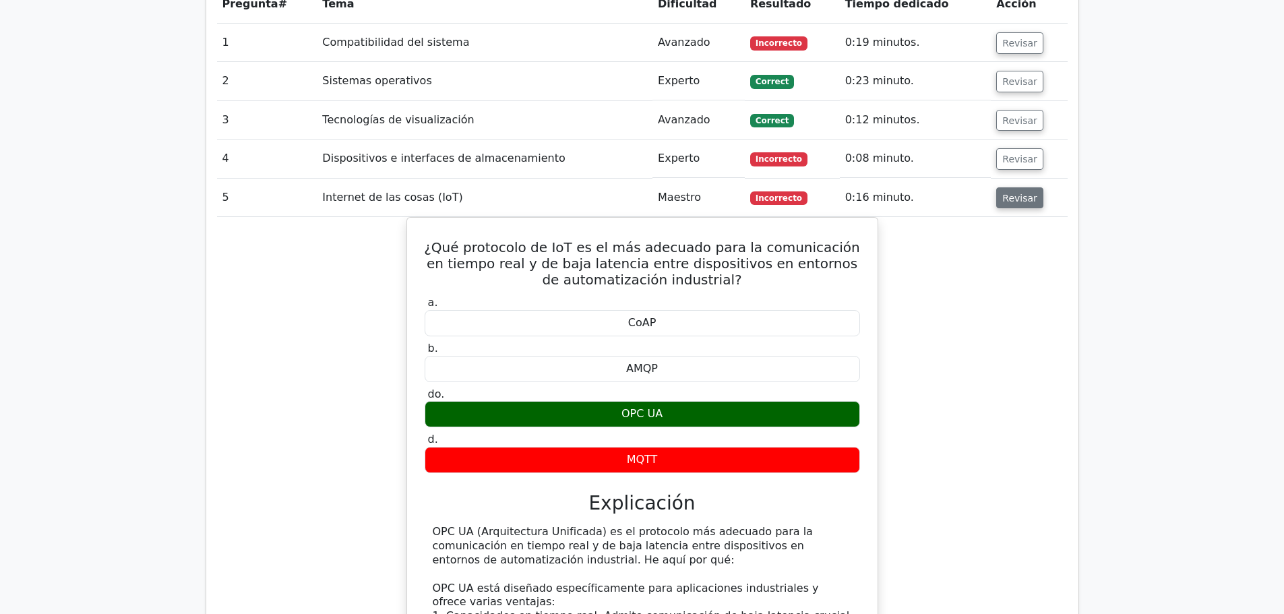
click at [1016, 192] on font "Revisar" at bounding box center [1019, 197] width 35 height 11
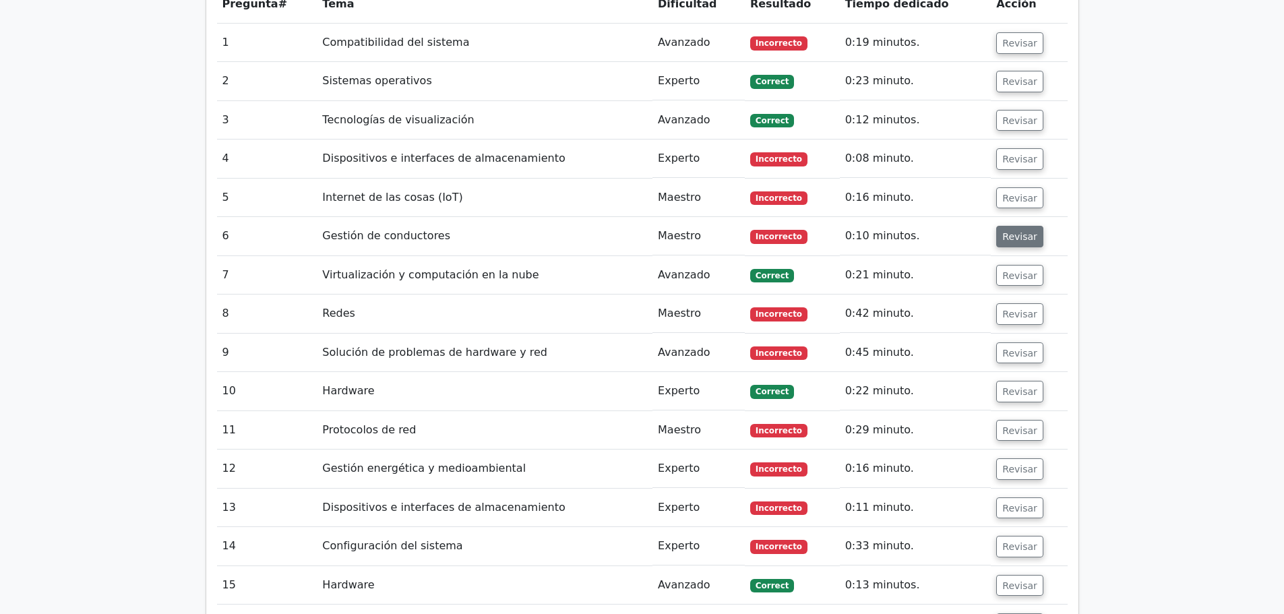
click at [1004, 231] on font "Revisar" at bounding box center [1019, 236] width 35 height 11
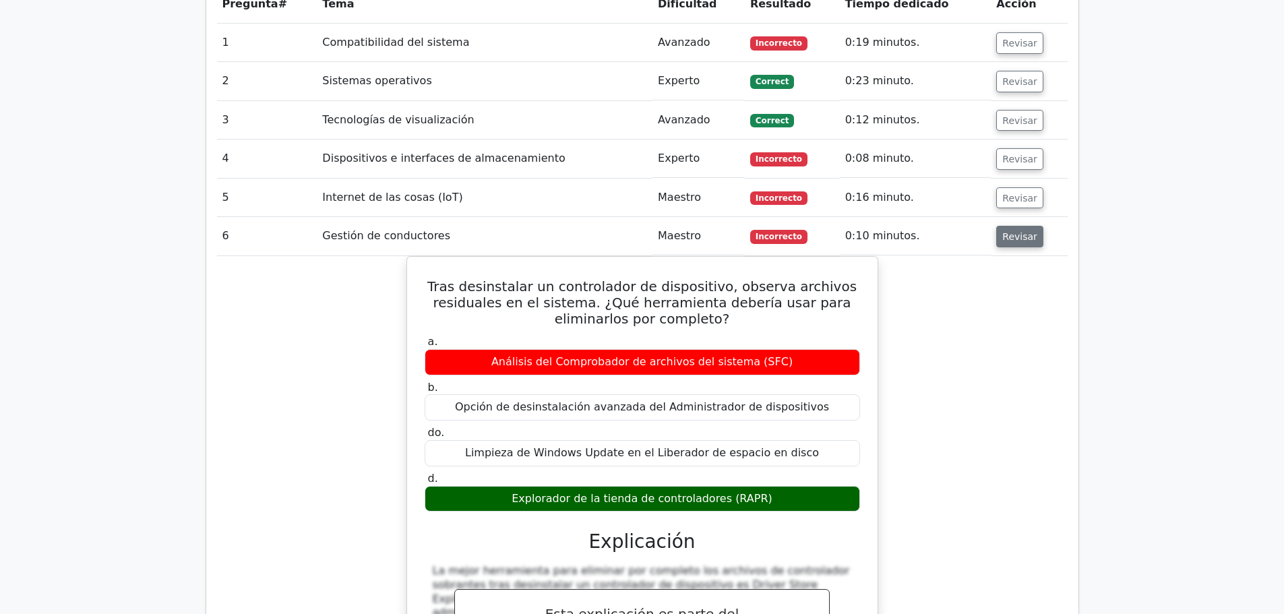
click at [1004, 231] on font "Revisar" at bounding box center [1019, 236] width 35 height 11
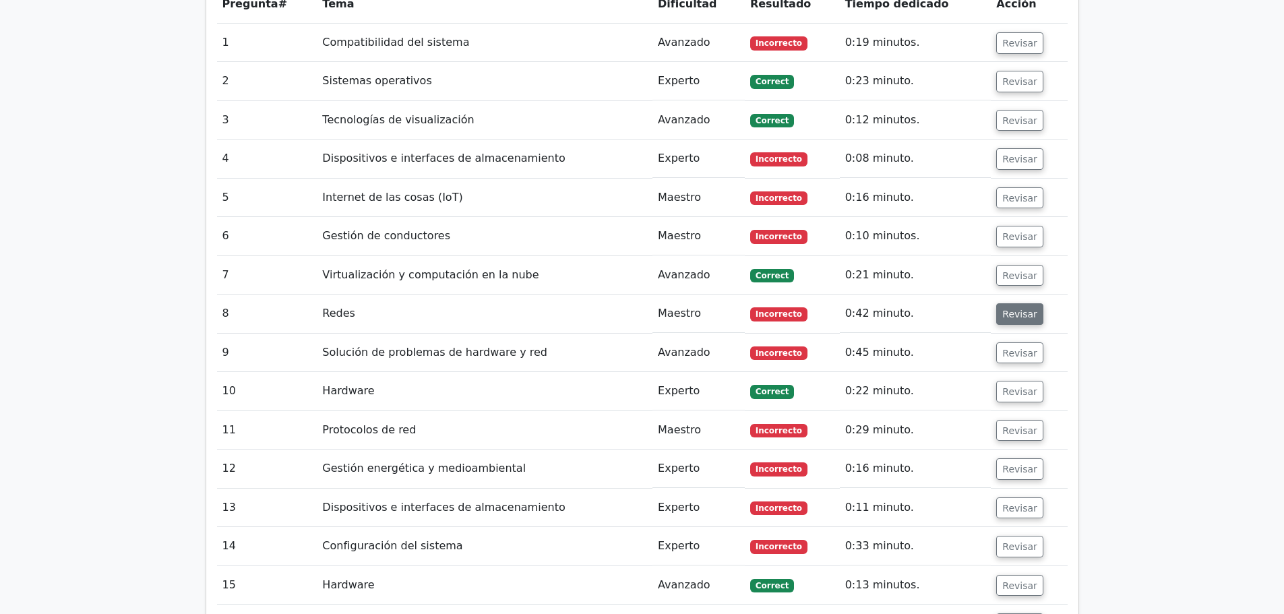
click at [1027, 303] on button "Revisar" at bounding box center [1019, 314] width 47 height 22
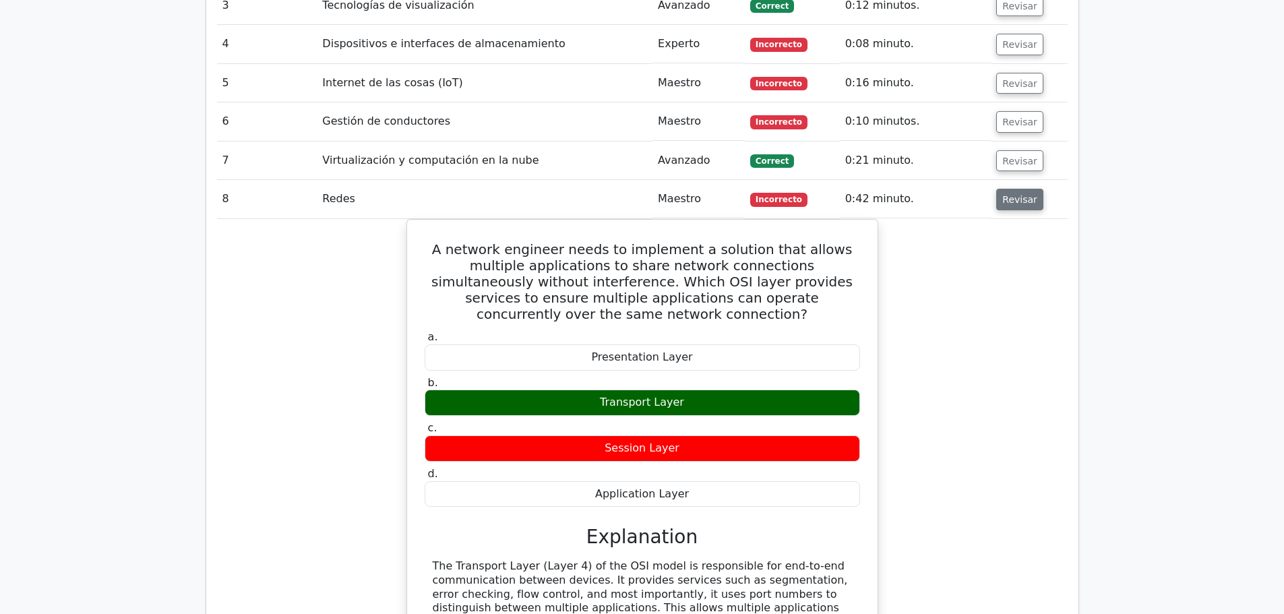
scroll to position [1550, 0]
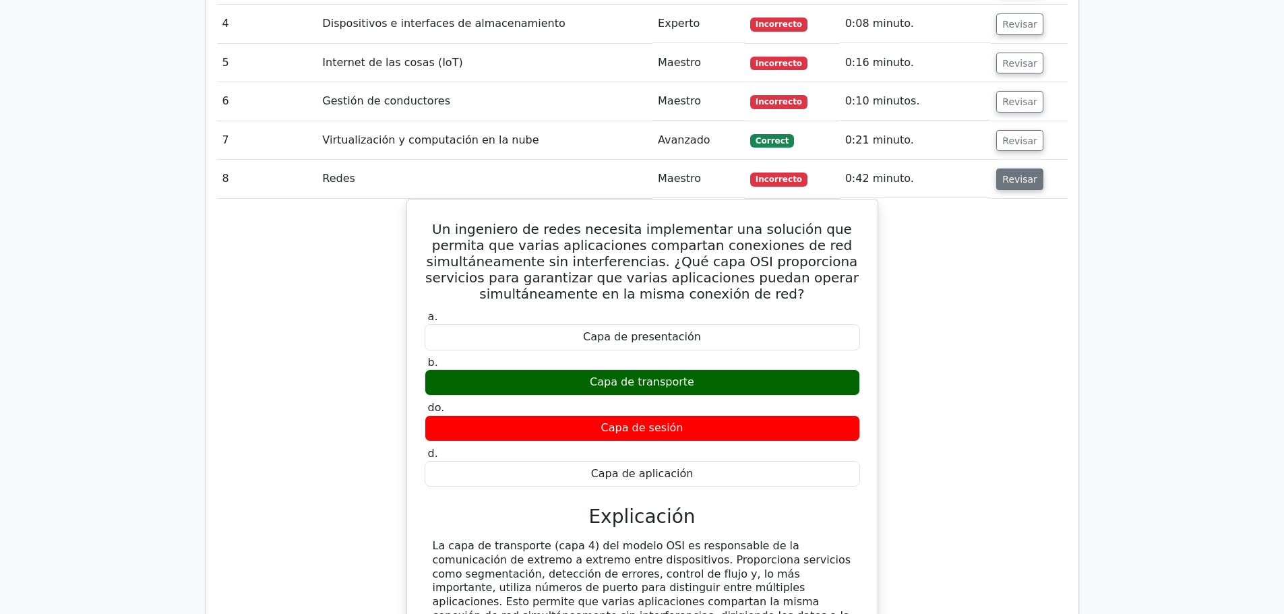
click at [1022, 174] on font "Revisar" at bounding box center [1019, 179] width 35 height 11
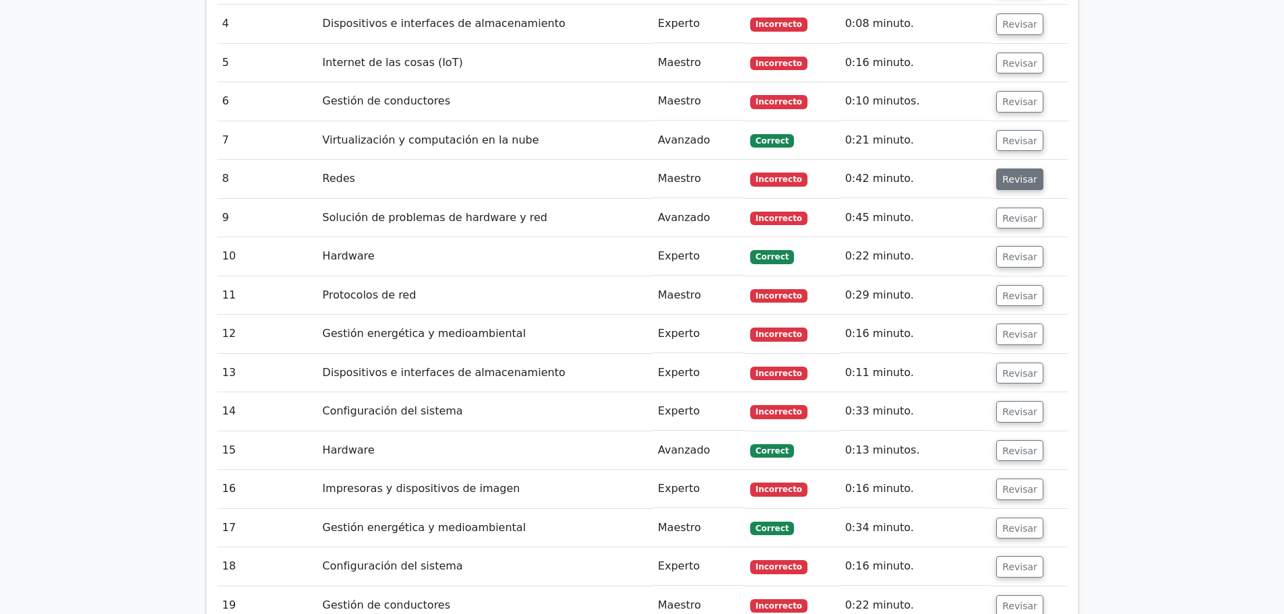
click at [1015, 174] on font "Revisar" at bounding box center [1019, 179] width 35 height 11
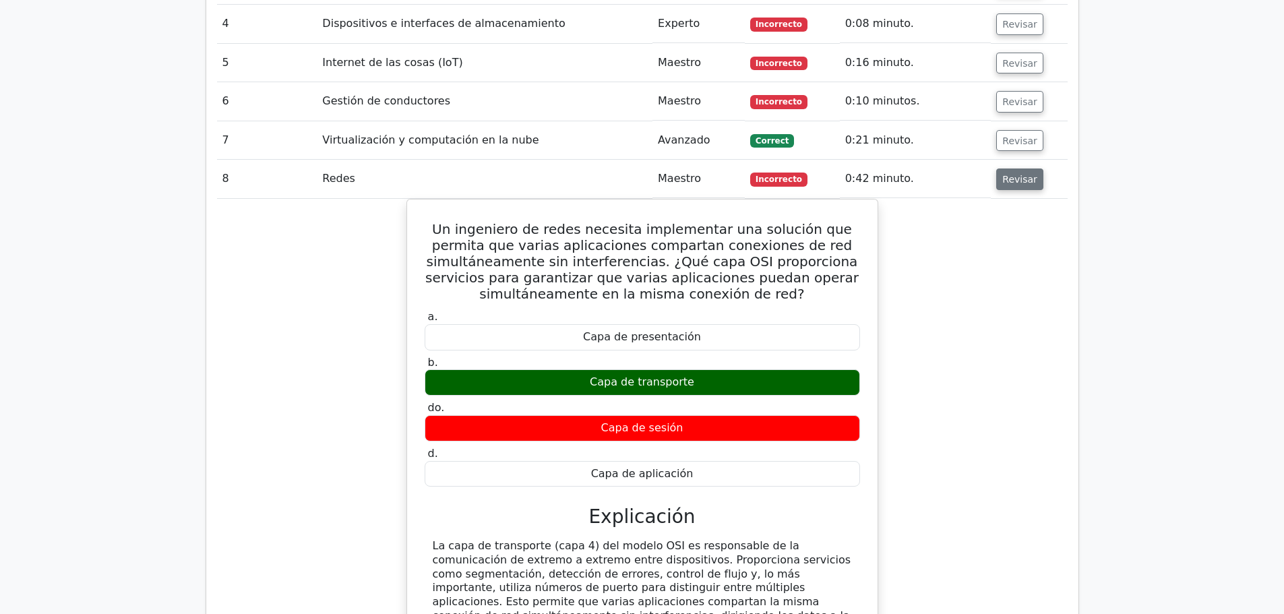
click at [1015, 174] on font "Revisar" at bounding box center [1019, 179] width 35 height 11
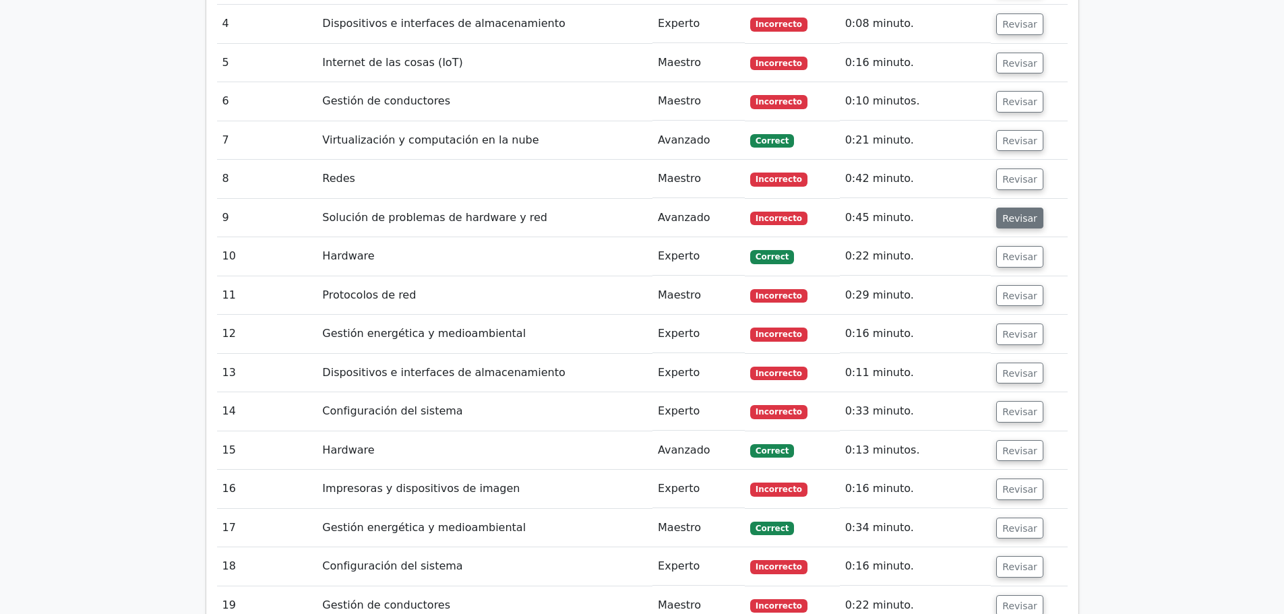
click at [1015, 212] on font "Revisar" at bounding box center [1019, 217] width 35 height 11
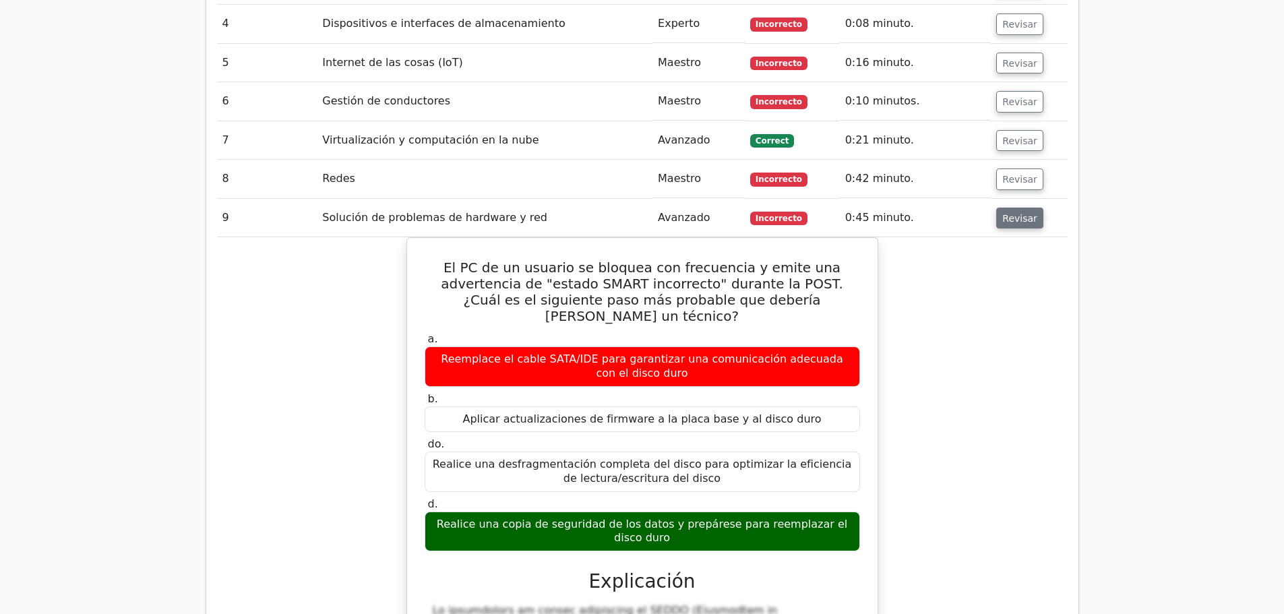
click at [1015, 212] on font "Revisar" at bounding box center [1019, 217] width 35 height 11
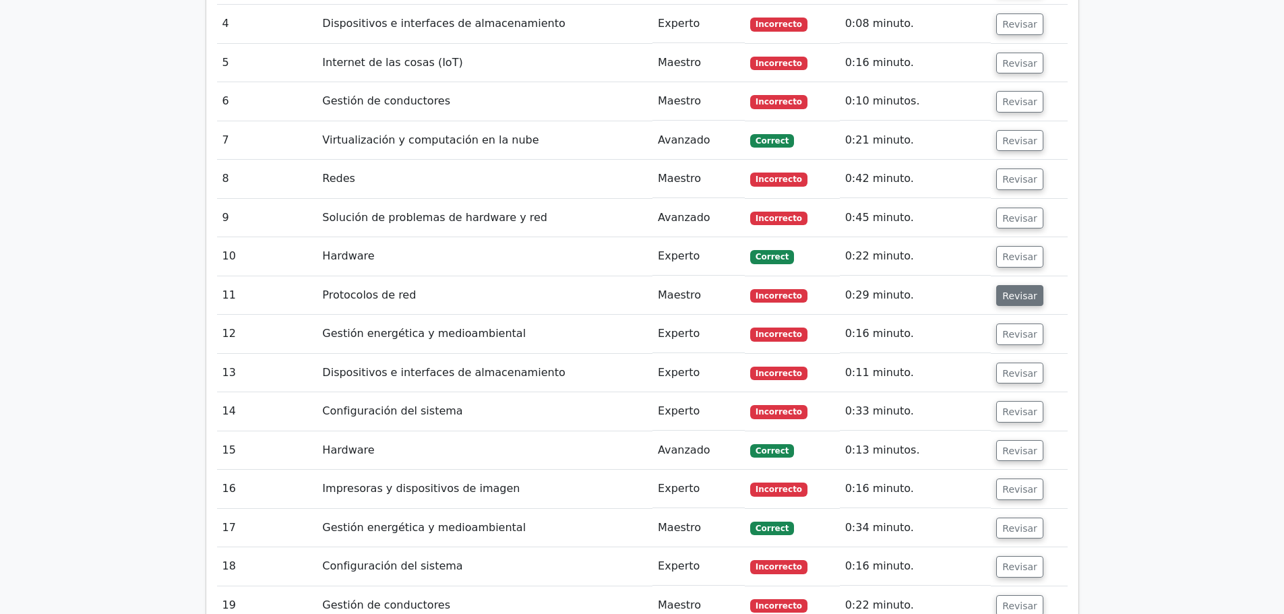
click at [1010, 285] on button "Revisar" at bounding box center [1019, 296] width 47 height 22
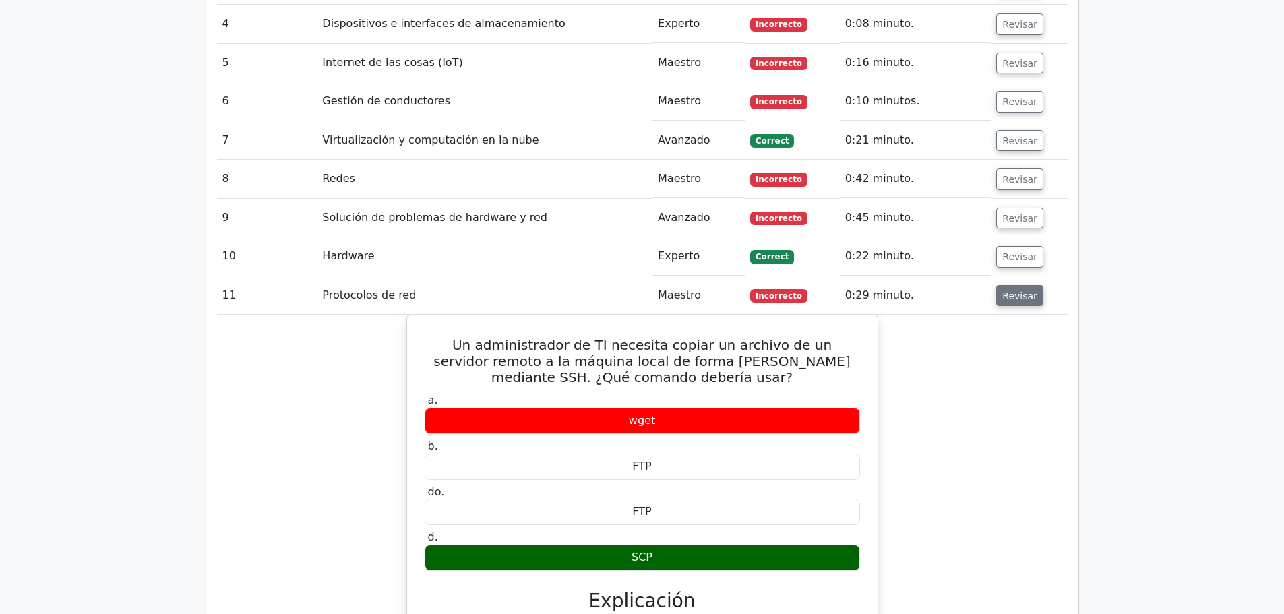
click at [1010, 285] on button "Revisar" at bounding box center [1019, 296] width 47 height 22
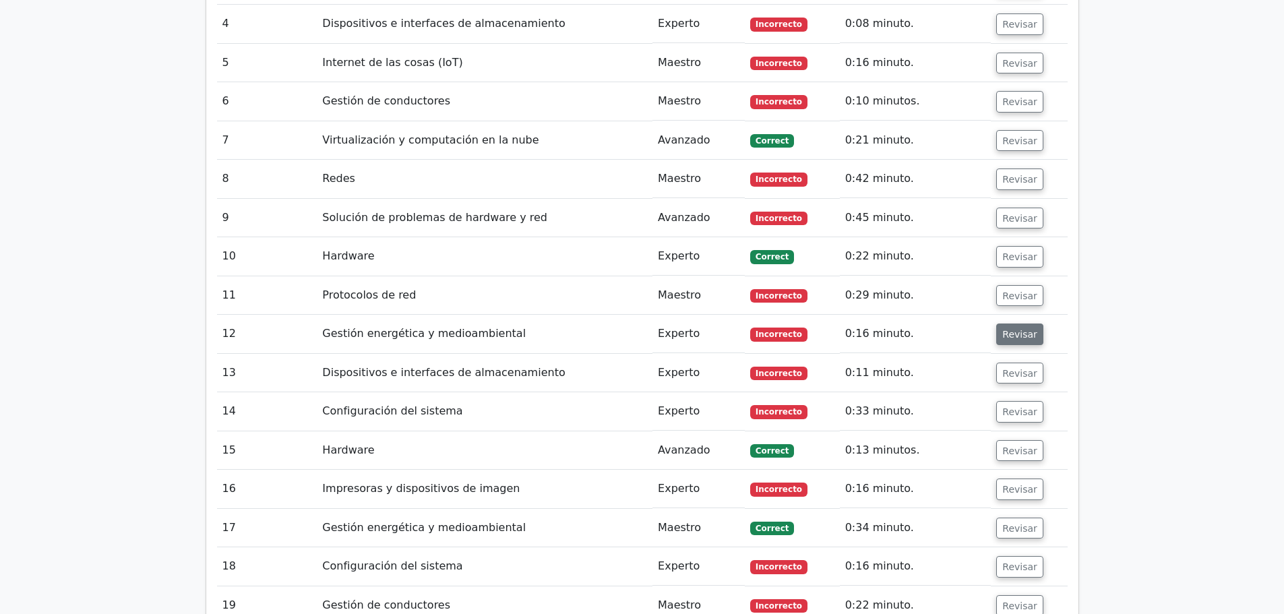
click at [1006, 329] on font "Revisar" at bounding box center [1019, 334] width 35 height 11
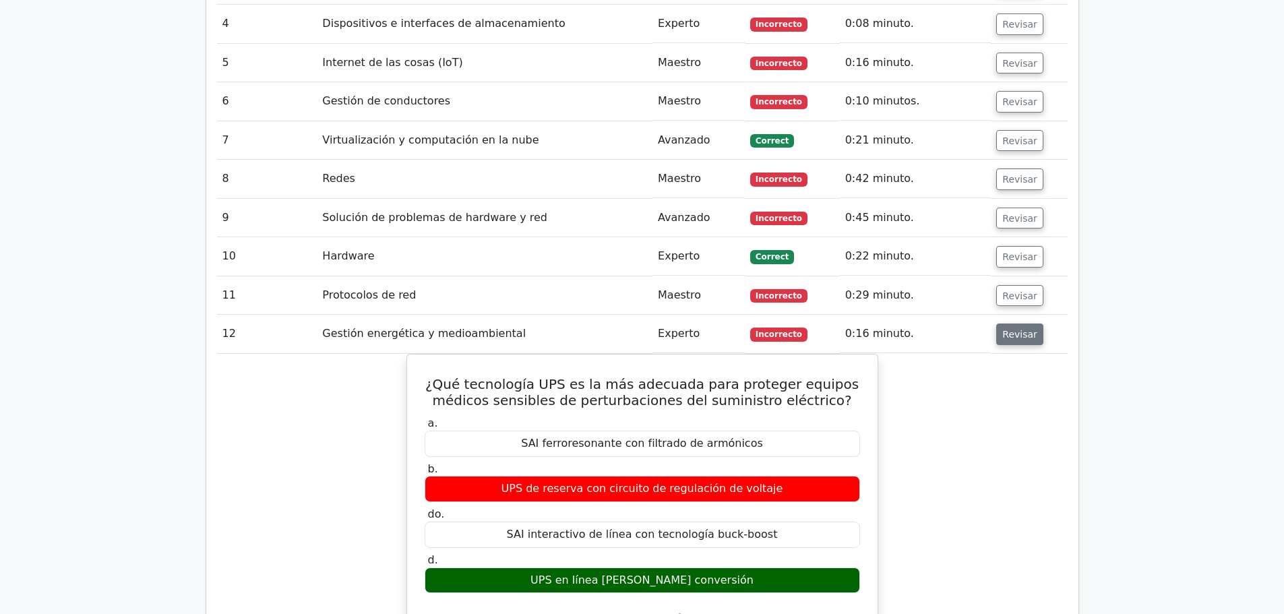
click at [1006, 329] on font "Revisar" at bounding box center [1019, 334] width 35 height 11
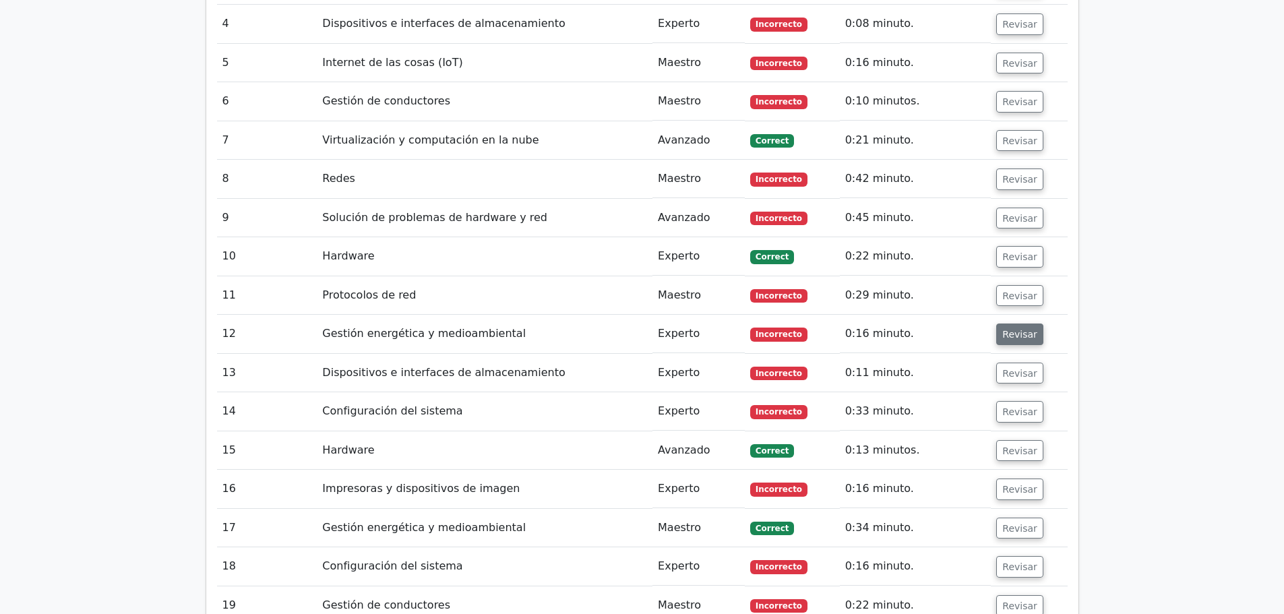
click at [1019, 329] on font "Revisar" at bounding box center [1019, 334] width 35 height 11
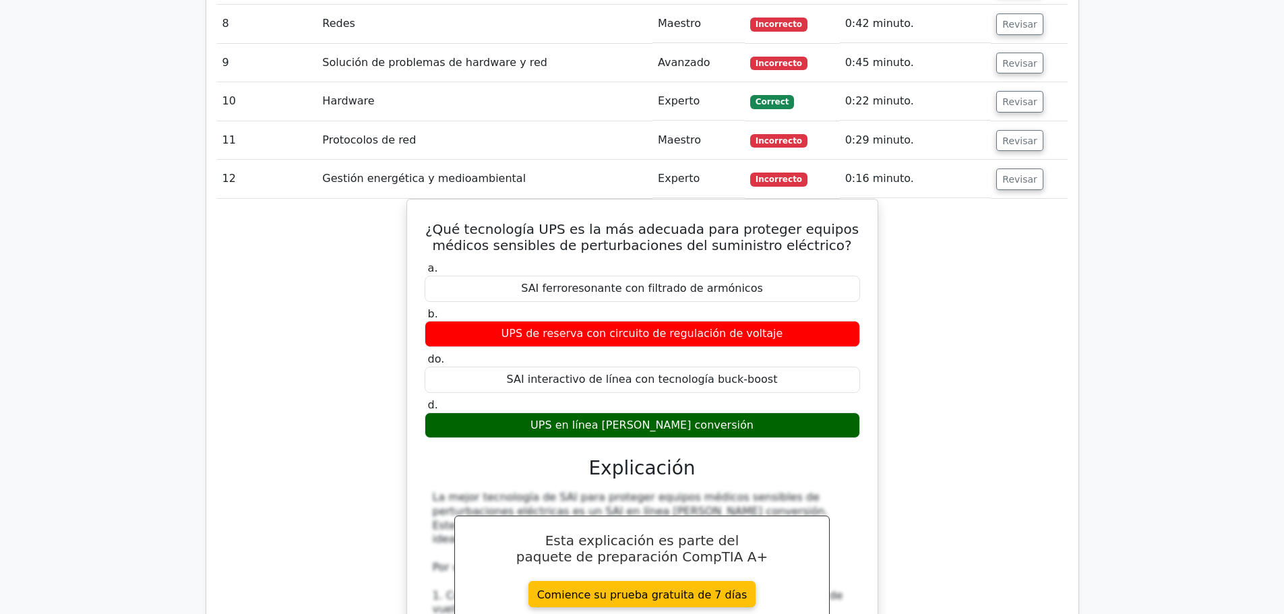
scroll to position [1685, 0]
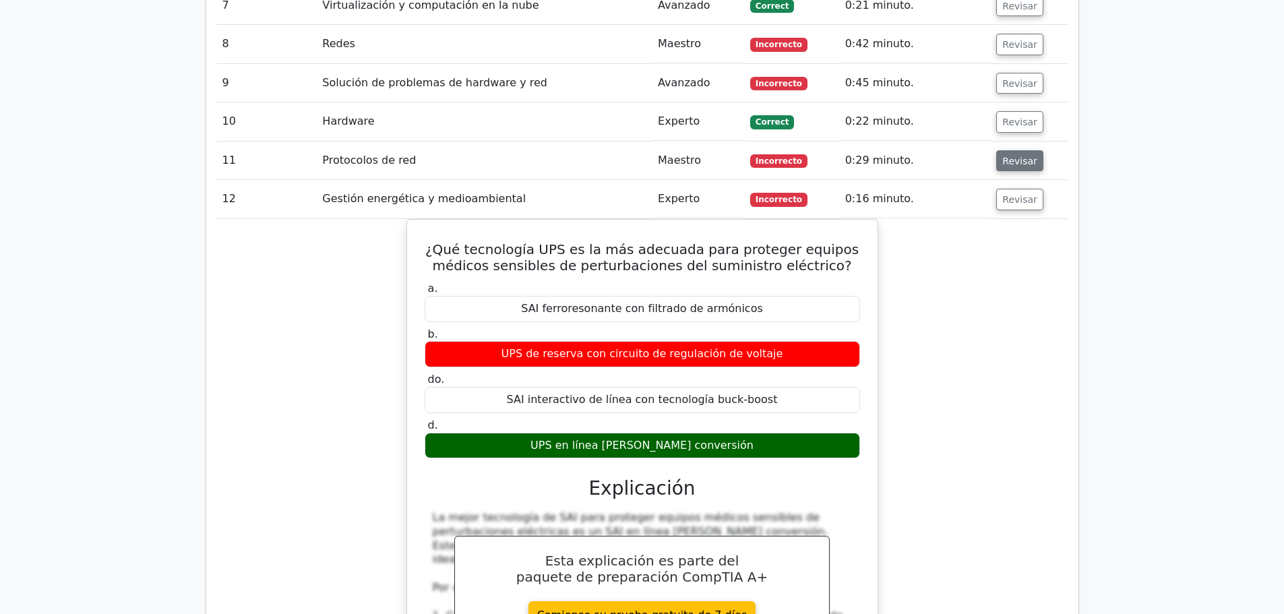
click at [1015, 150] on button "Revisar" at bounding box center [1019, 161] width 47 height 22
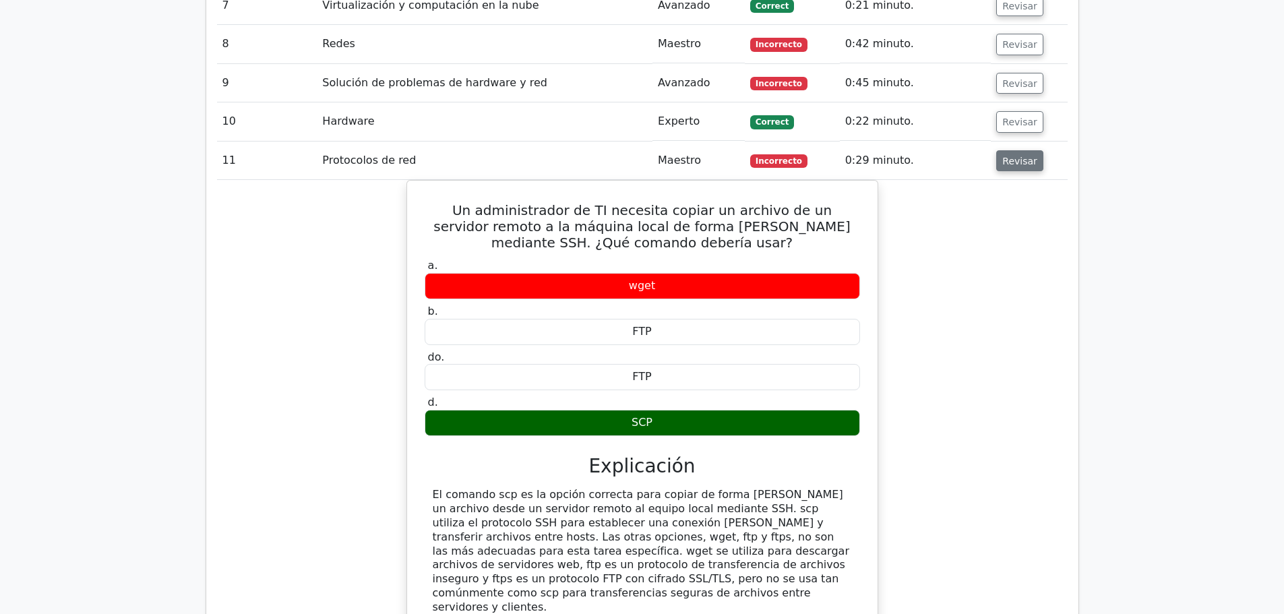
click at [1015, 150] on button "Revisar" at bounding box center [1019, 161] width 47 height 22
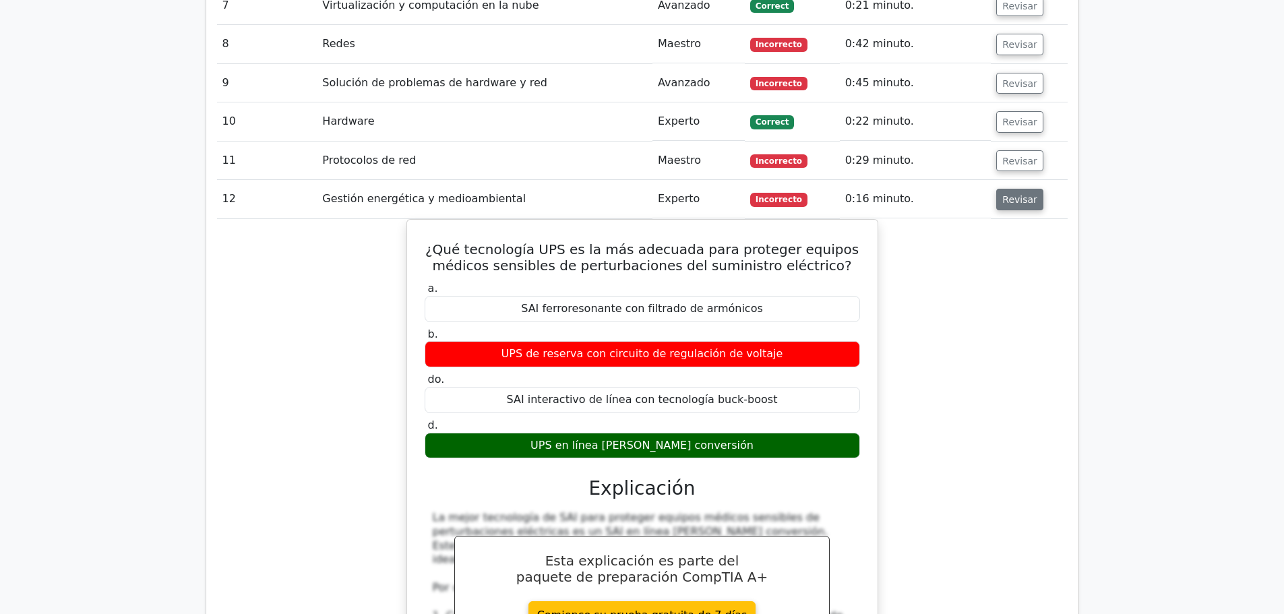
click at [1019, 194] on font "Revisar" at bounding box center [1019, 199] width 35 height 11
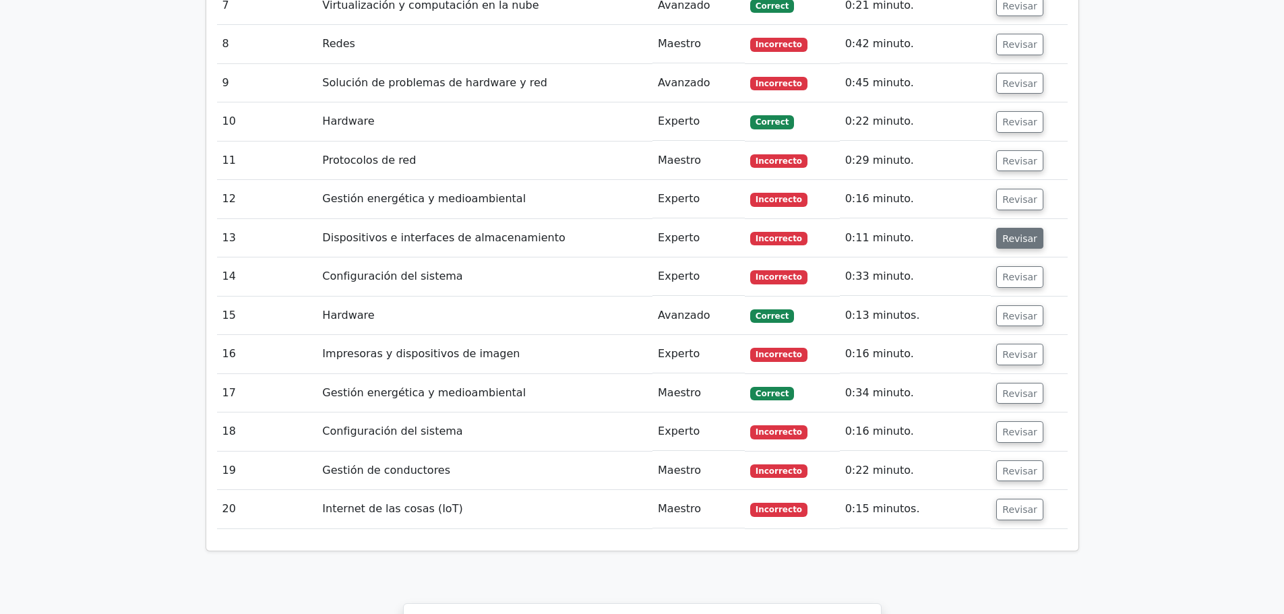
click at [1011, 232] on font "Revisar" at bounding box center [1019, 237] width 35 height 11
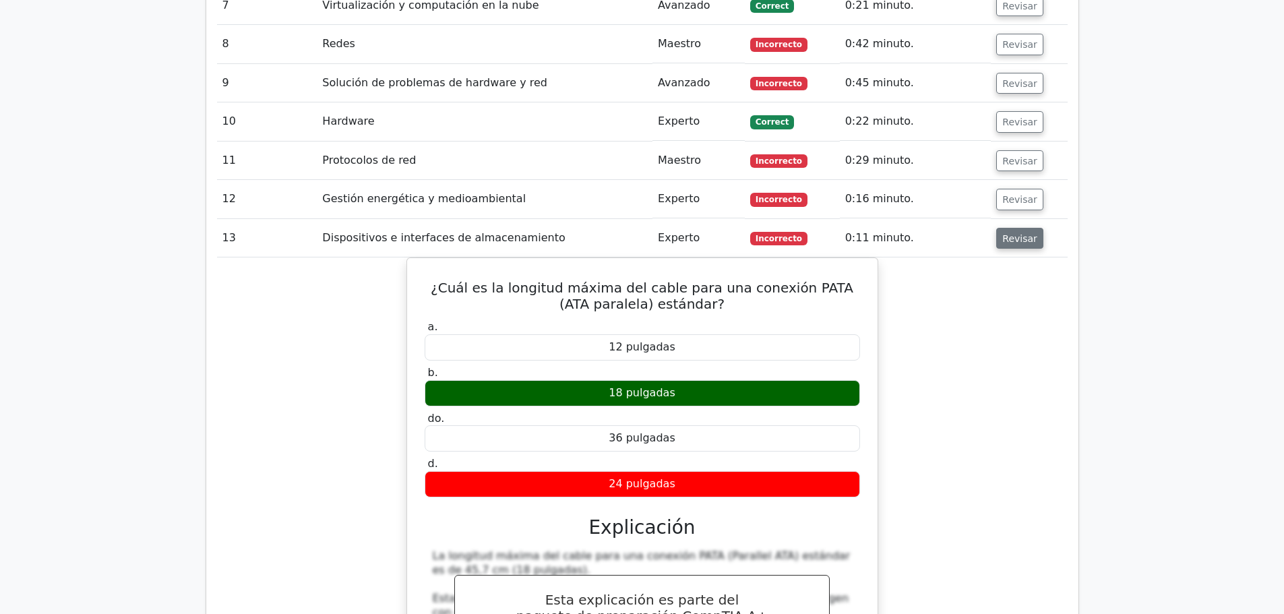
click at [1011, 232] on font "Revisar" at bounding box center [1019, 237] width 35 height 11
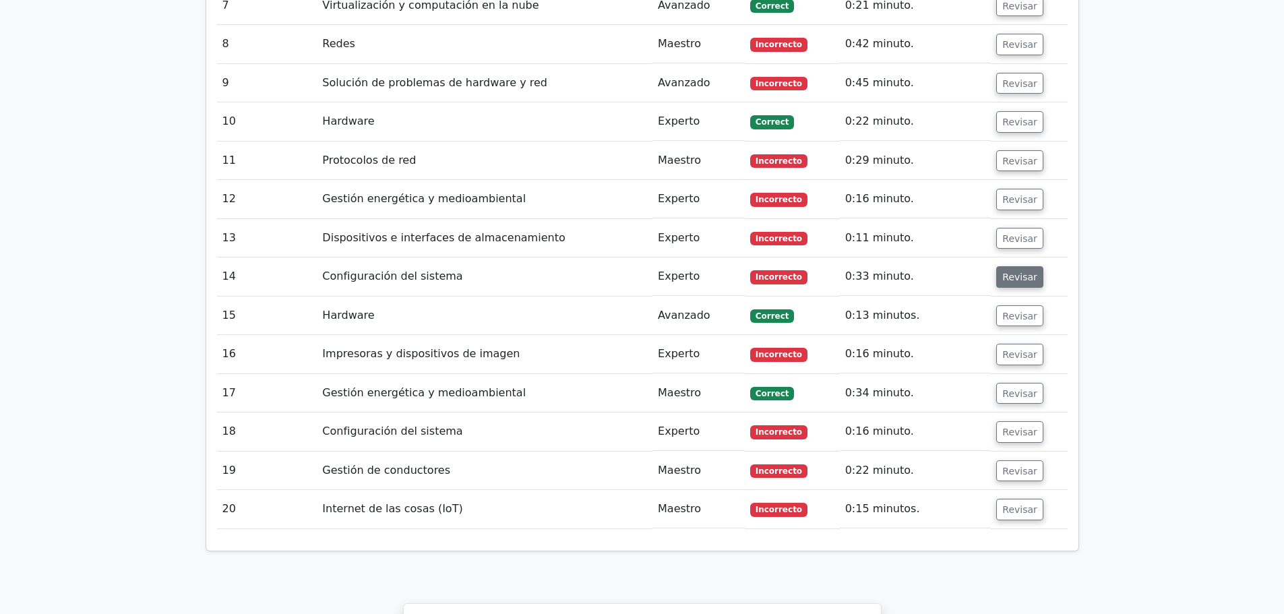
click at [1010, 271] on font "Revisar" at bounding box center [1019, 276] width 35 height 11
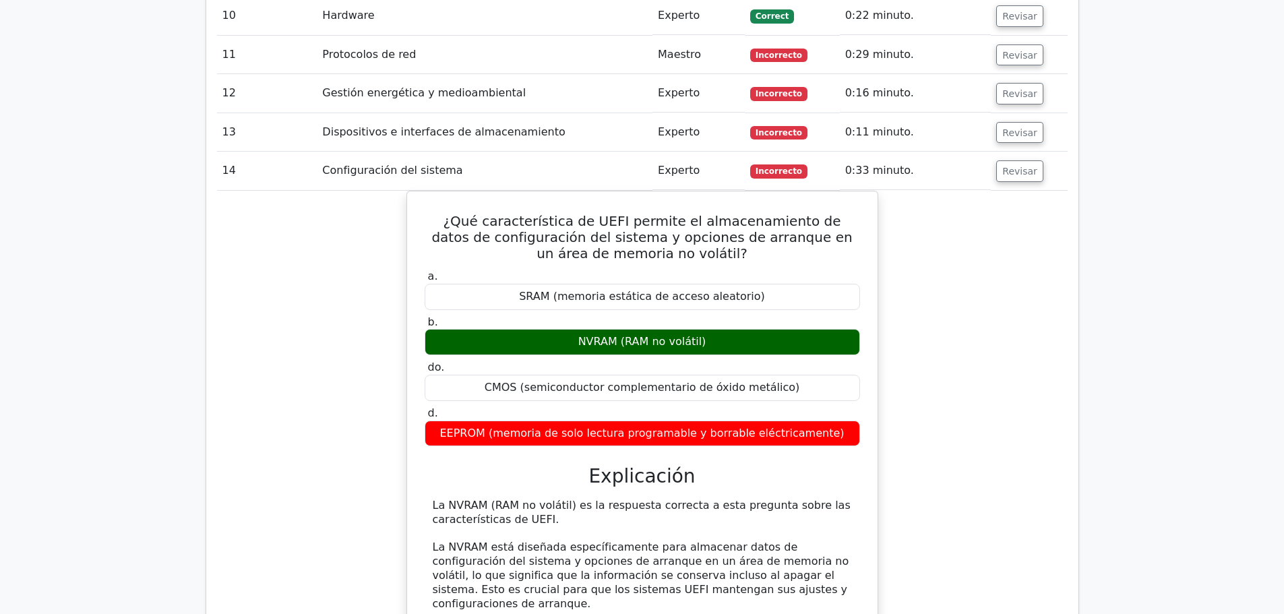
scroll to position [1752, 0]
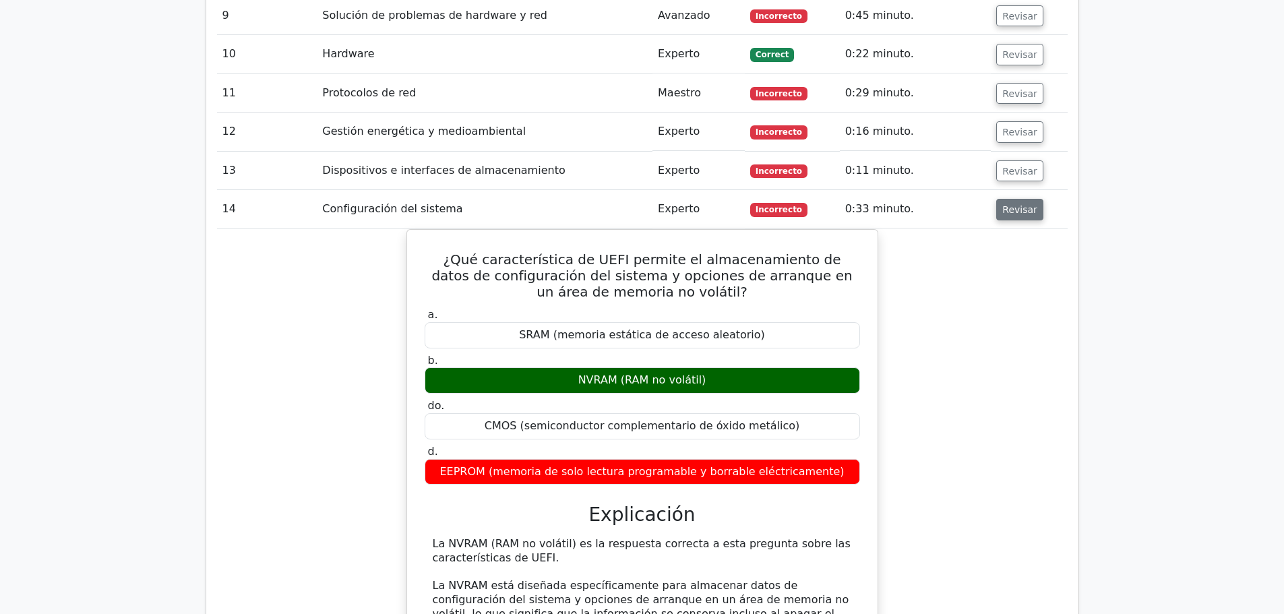
click at [1011, 204] on font "Revisar" at bounding box center [1019, 209] width 35 height 11
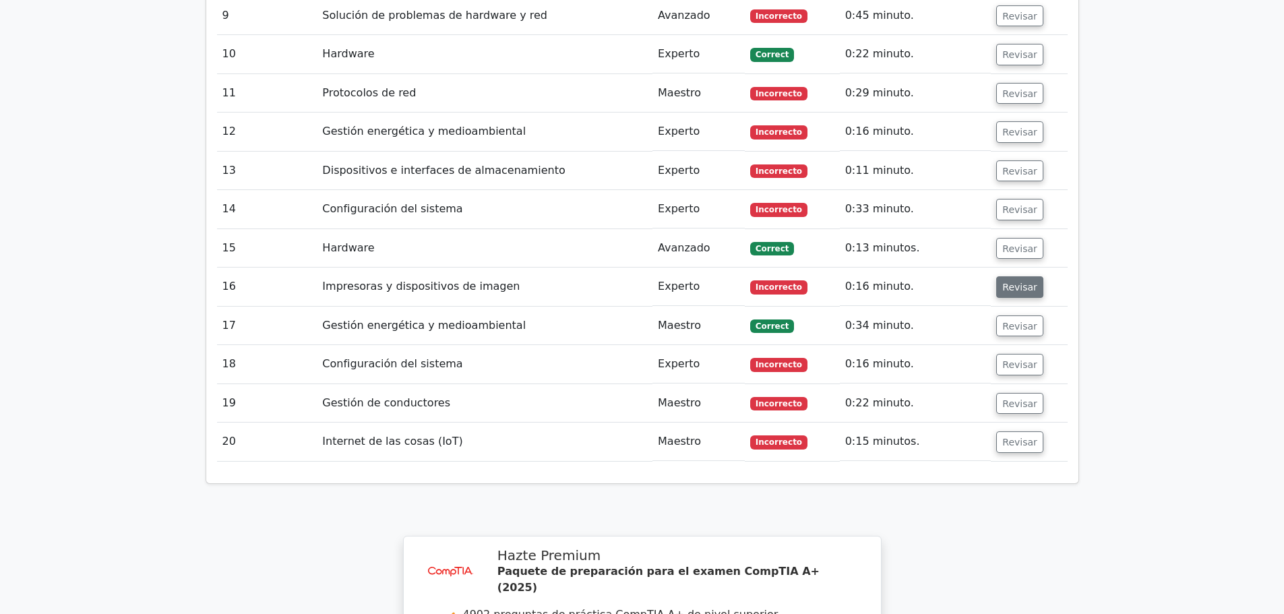
click at [1003, 276] on button "Revisar" at bounding box center [1019, 287] width 47 height 22
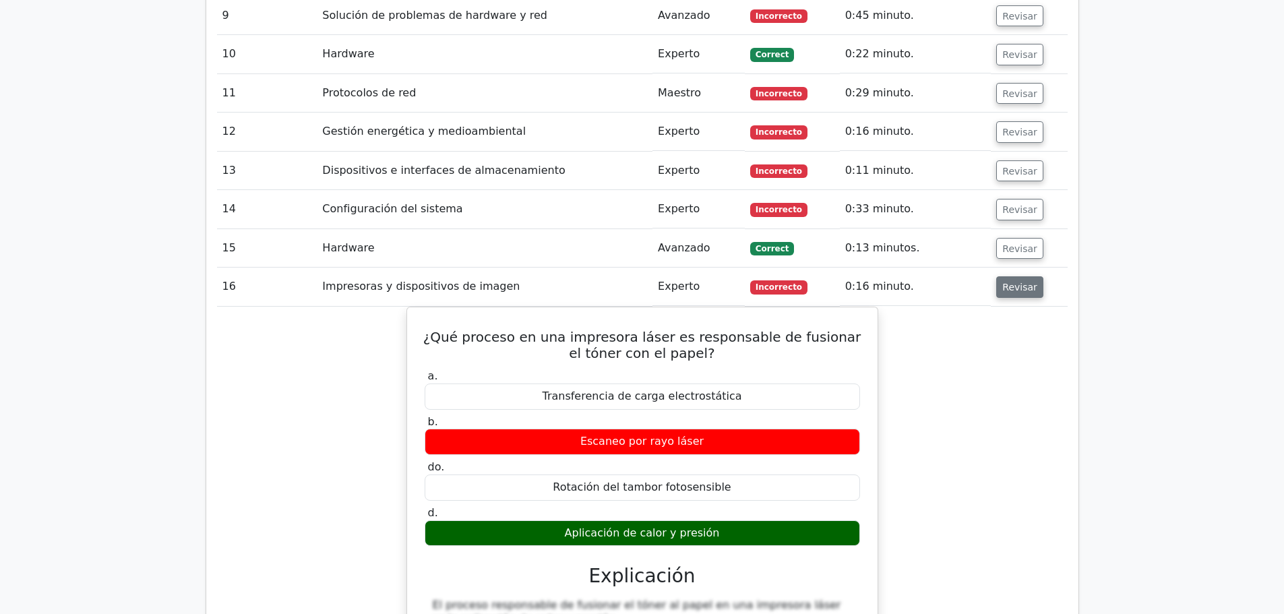
click at [1003, 276] on button "Revisar" at bounding box center [1019, 287] width 47 height 22
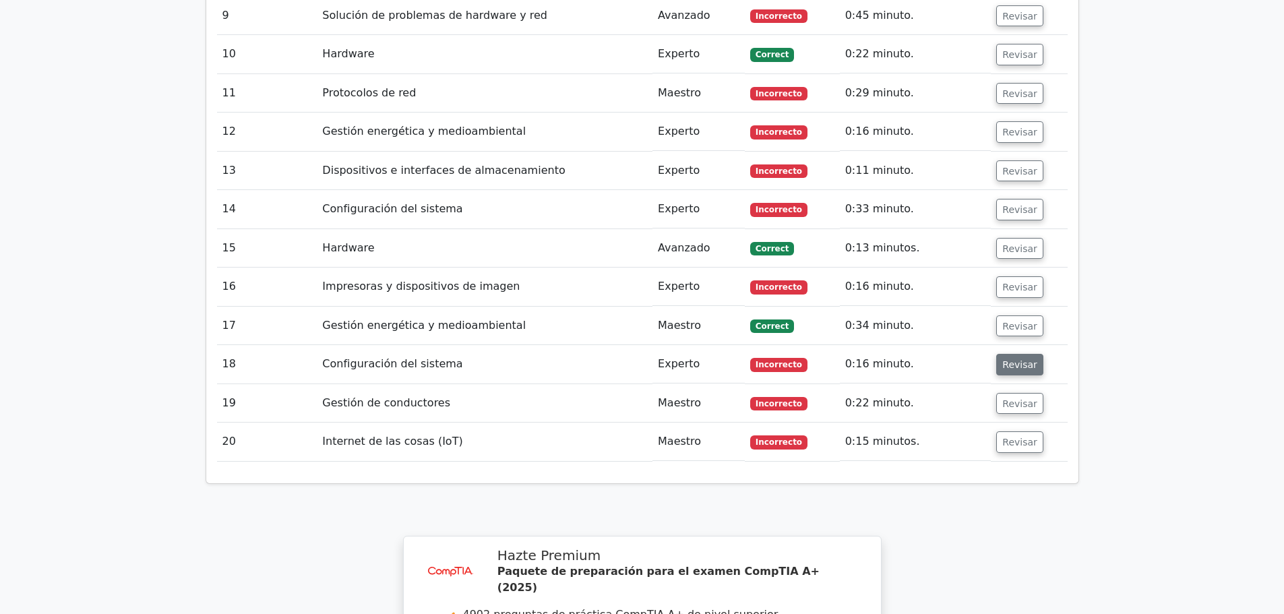
click at [1008, 359] on font "Revisar" at bounding box center [1019, 364] width 35 height 11
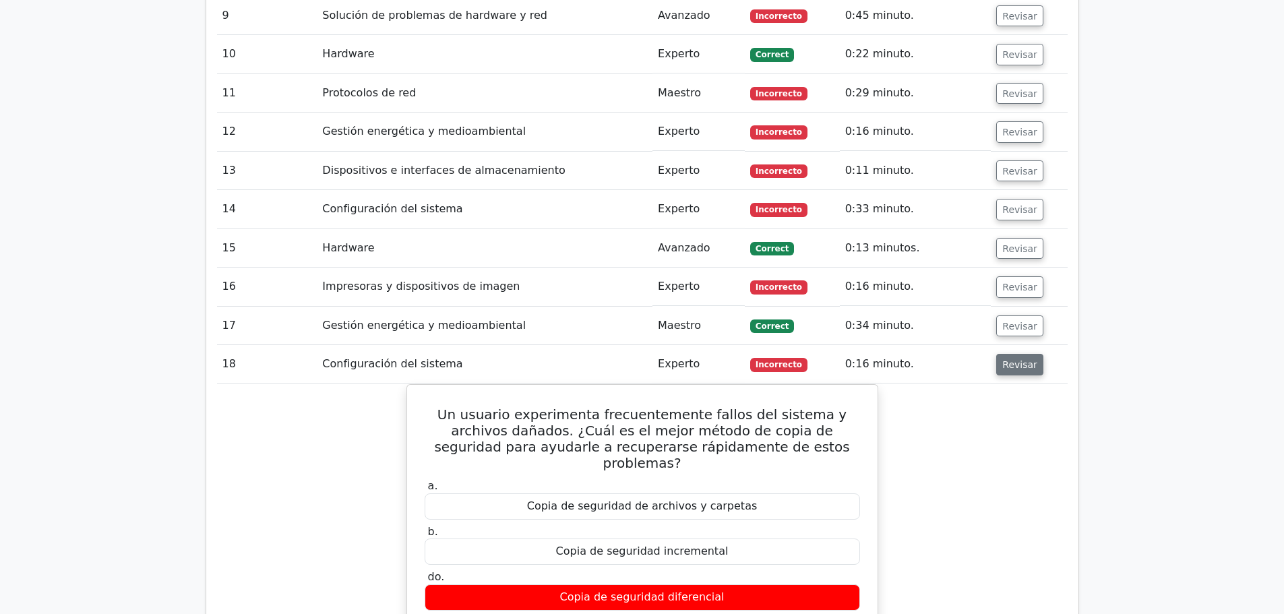
scroll to position [1819, 0]
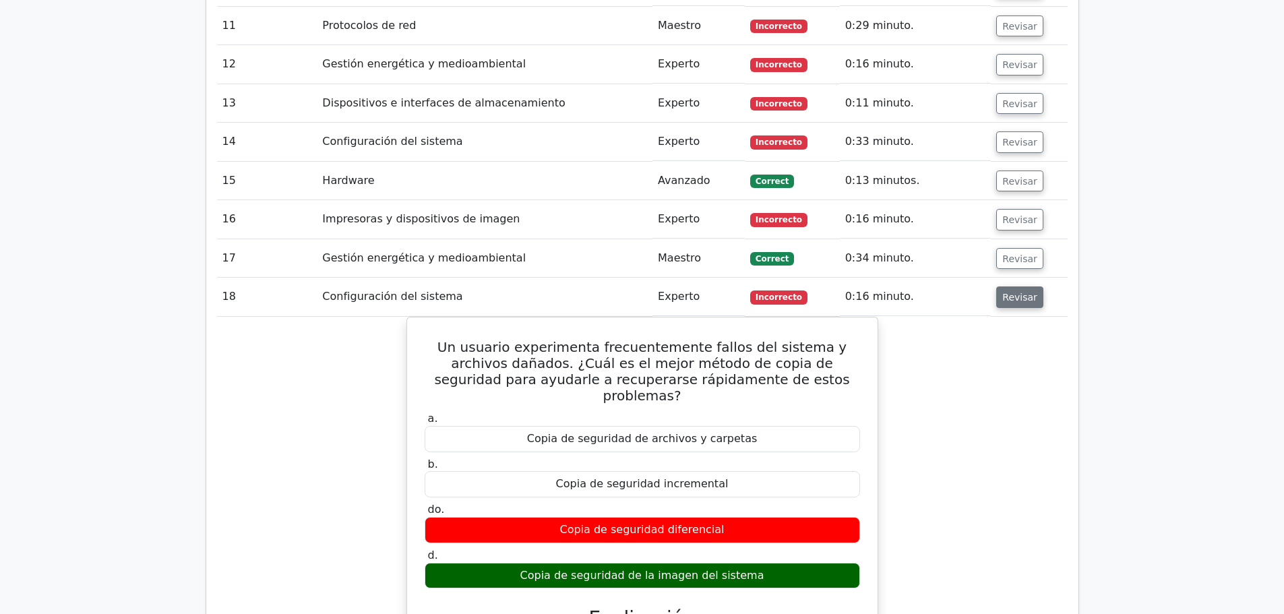
click at [1007, 292] on font "Revisar" at bounding box center [1019, 297] width 35 height 11
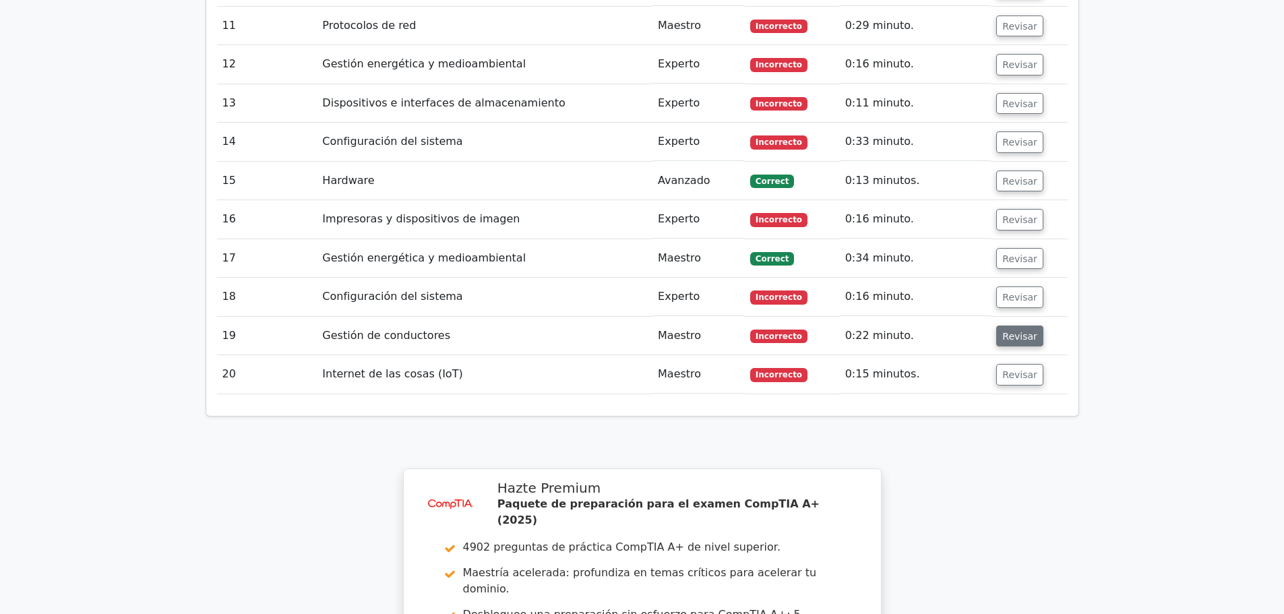
click at [1006, 330] on font "Revisar" at bounding box center [1019, 335] width 35 height 11
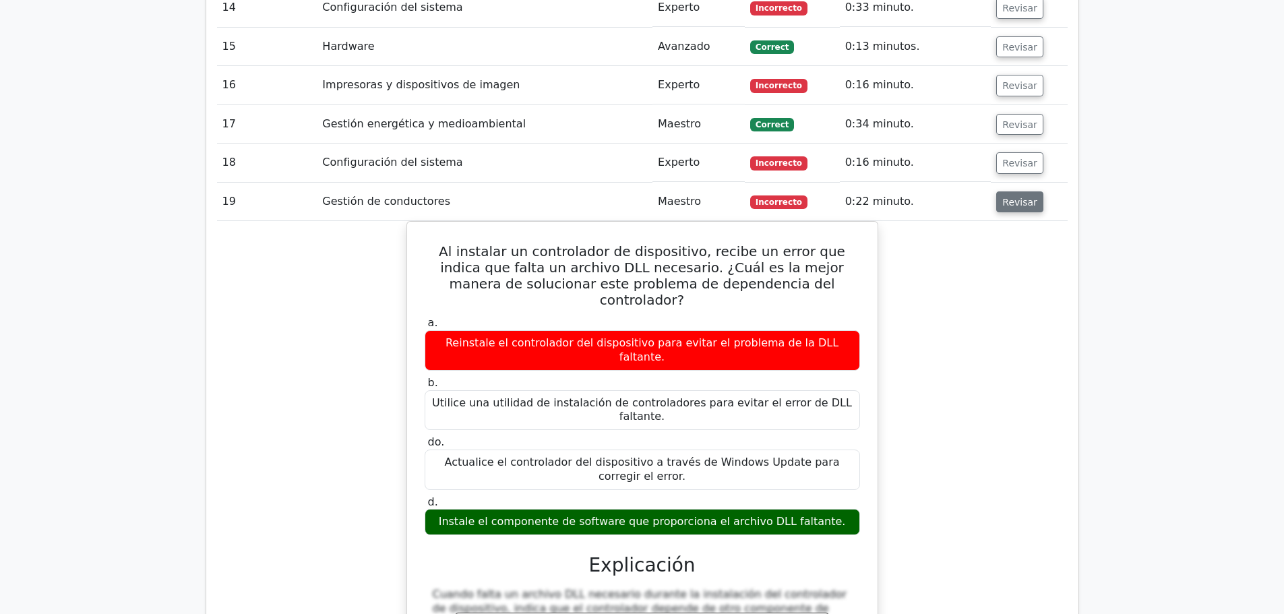
scroll to position [2021, 0]
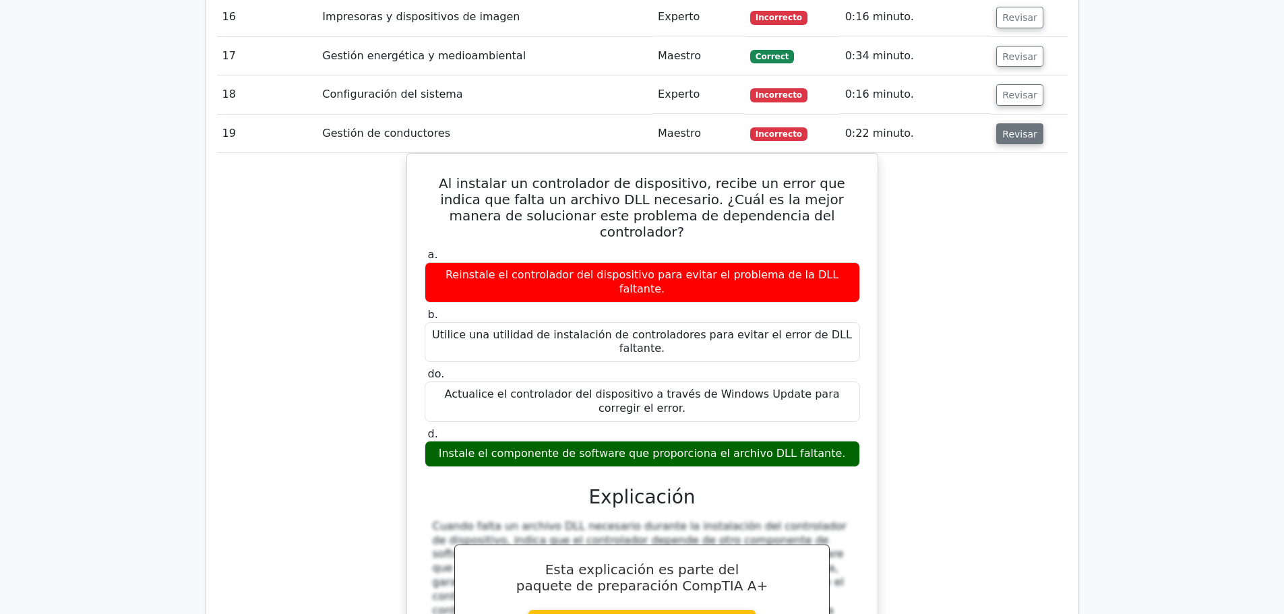
click at [1022, 128] on font "Revisar" at bounding box center [1019, 133] width 35 height 11
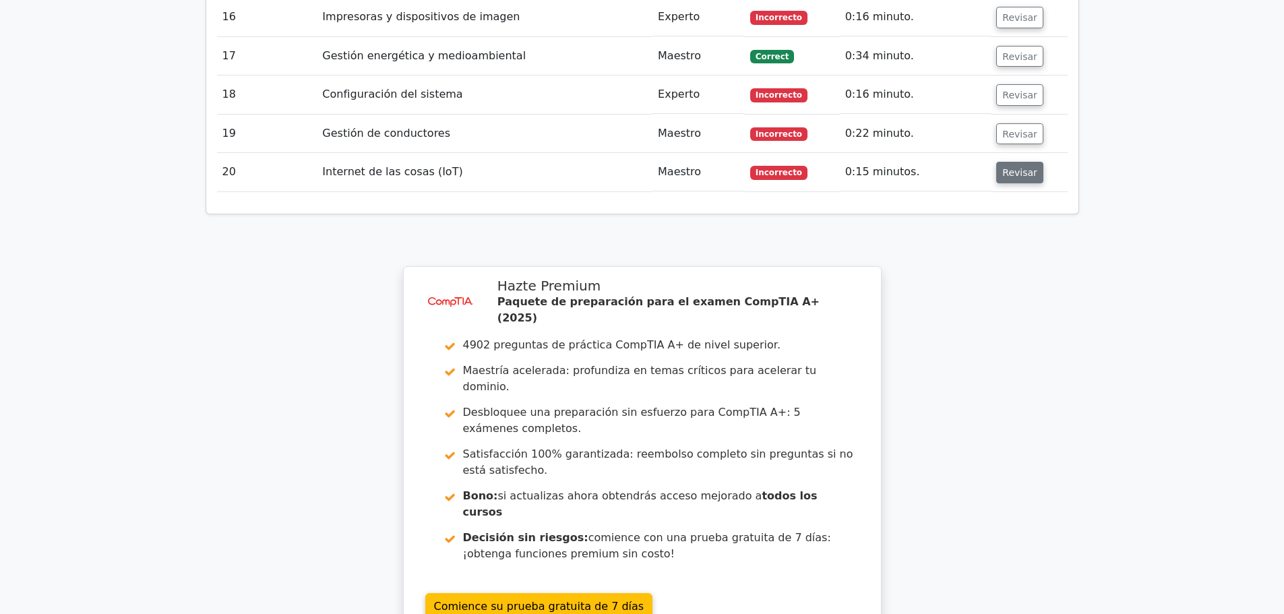
click at [1013, 167] on font "Revisar" at bounding box center [1019, 172] width 35 height 11
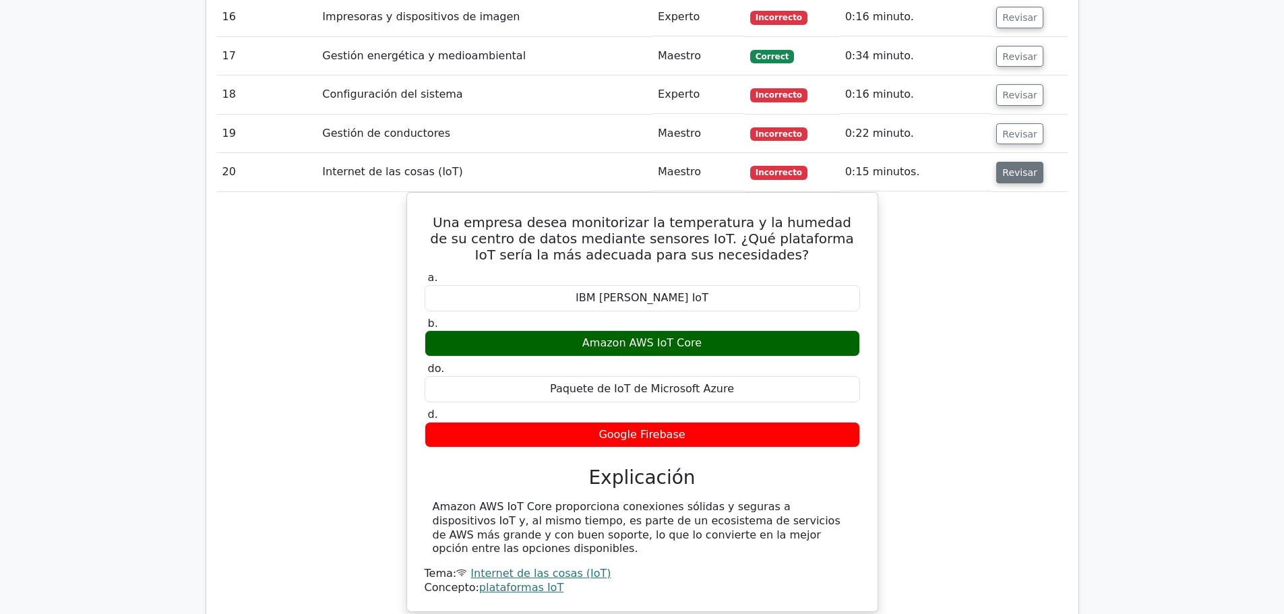
click at [1013, 167] on font "Revisar" at bounding box center [1019, 172] width 35 height 11
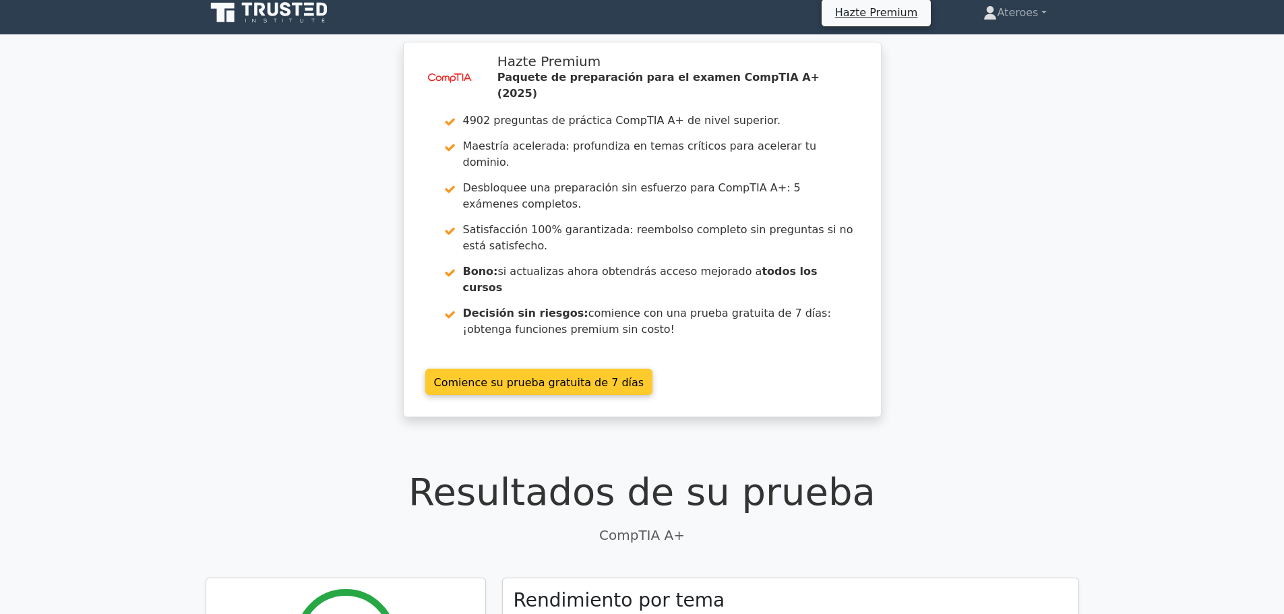
scroll to position [0, 0]
